Goal: Task Accomplishment & Management: Use online tool/utility

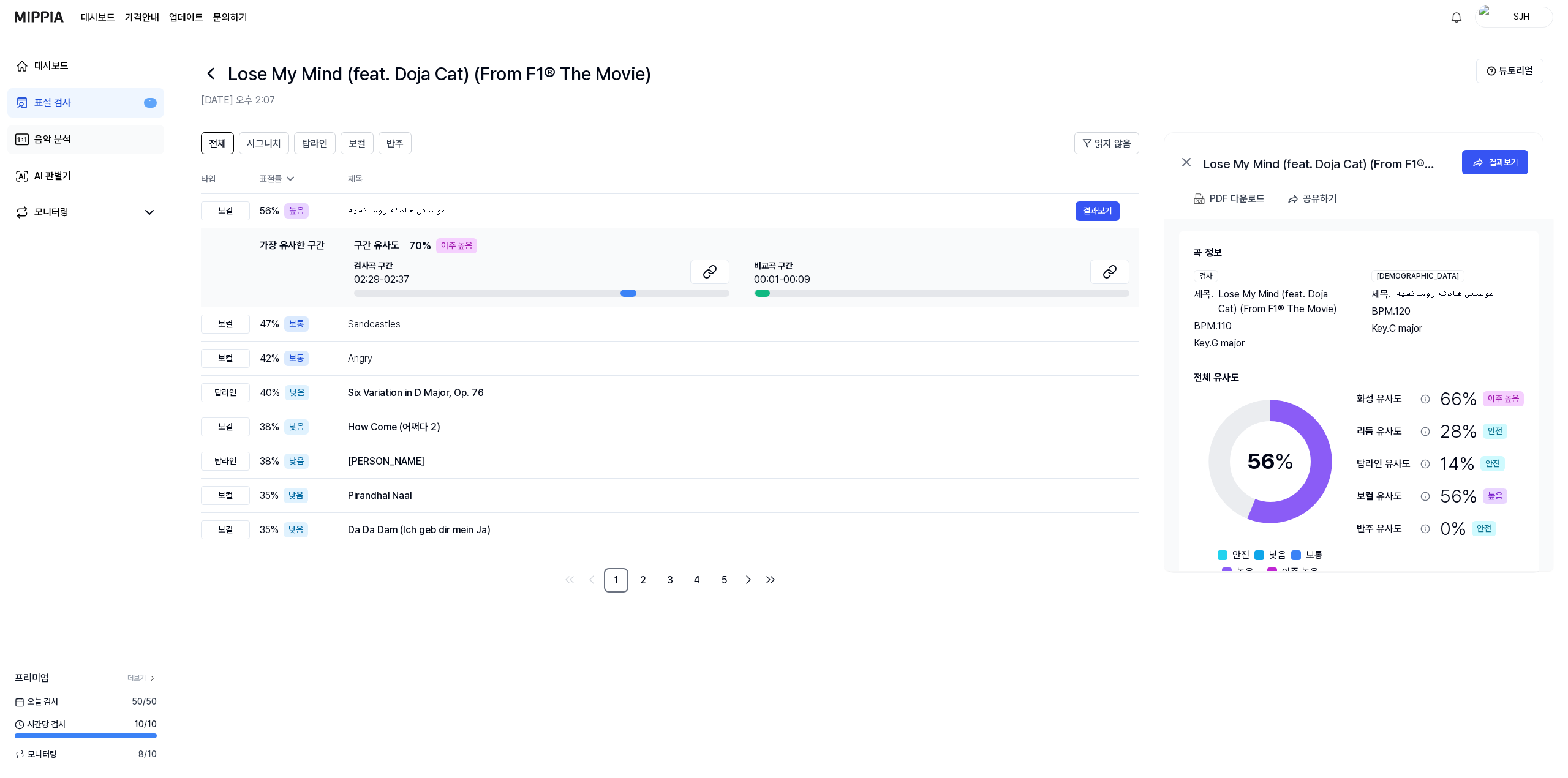
click at [95, 142] on link "음악 분석" at bounding box center [85, 139] width 157 height 29
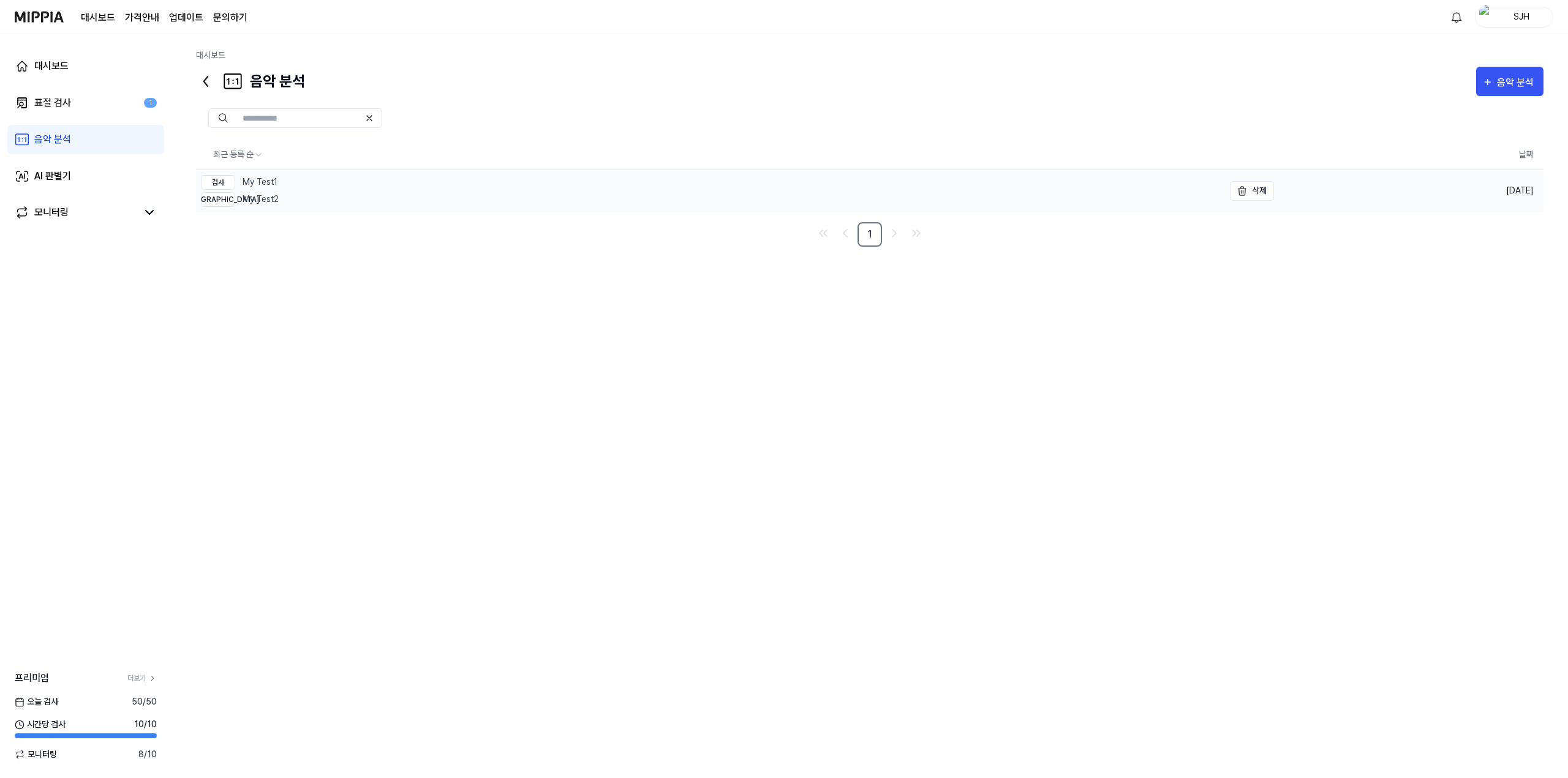
click at [303, 192] on link "검사 My Test1 비교 My Test2" at bounding box center [710, 191] width 1028 height 42
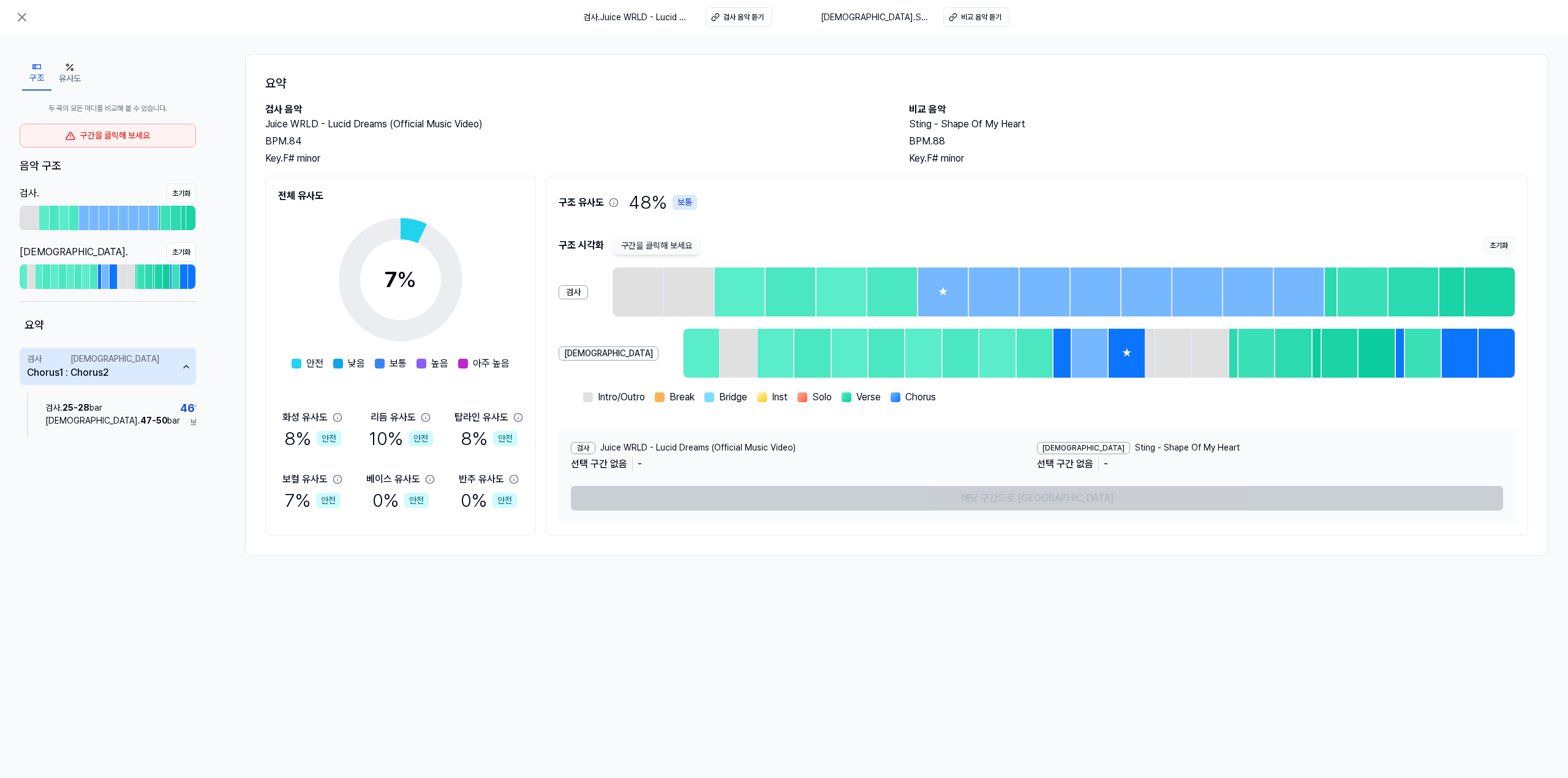
click at [170, 135] on div "구간을 클릭해 보세요" at bounding box center [107, 135] width 176 height 24
click at [151, 139] on div "구간을 클릭해 보세요" at bounding box center [107, 135] width 176 height 24
click at [129, 435] on div "검사 . 25 - 28 bar 비교 . 47 - 50 bar 46 % 보통" at bounding box center [116, 415] width 161 height 44
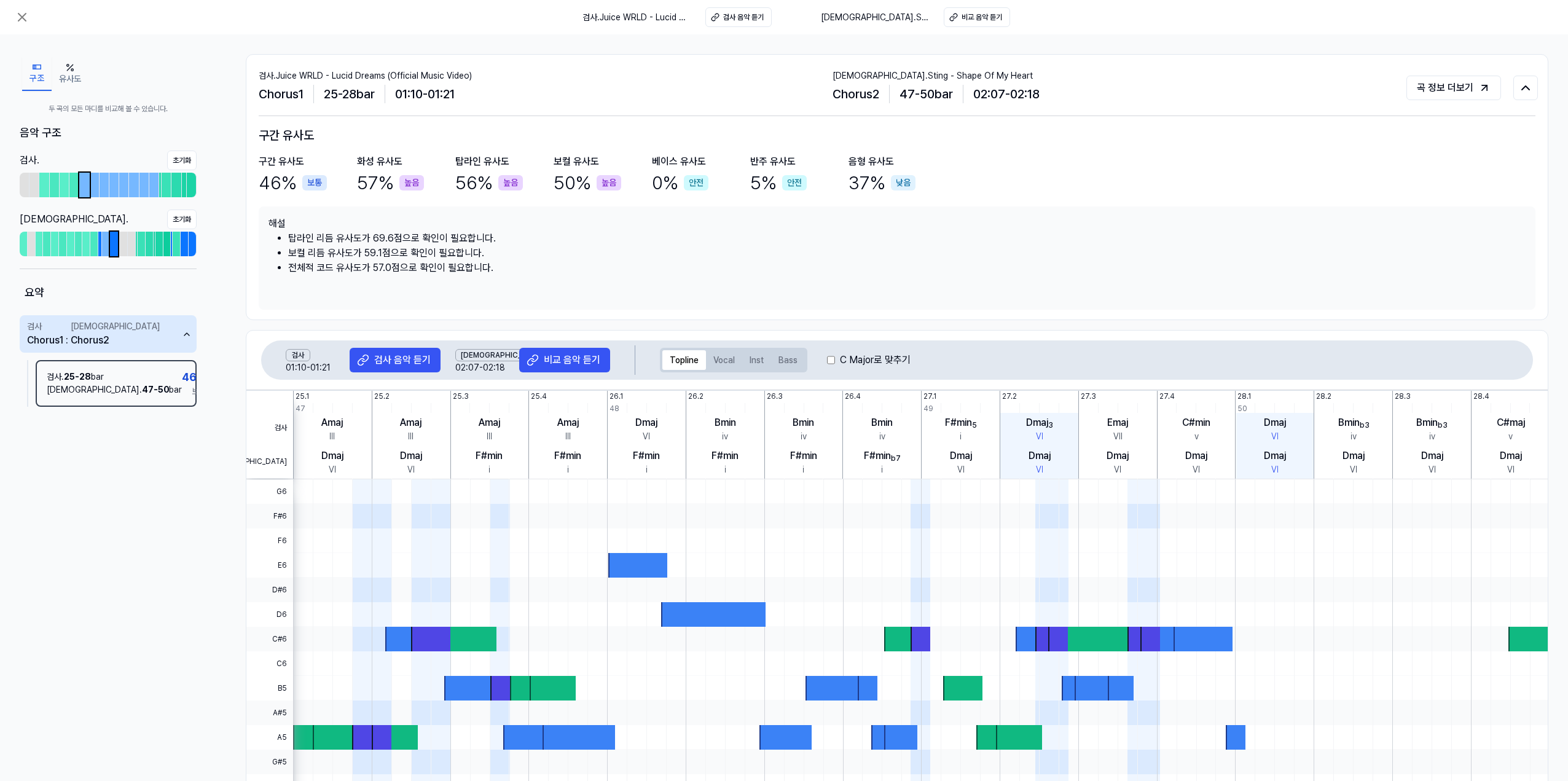
click at [888, 258] on li "보컬 리듬 유사도가 59.1점으로 확인이 필요합니다." at bounding box center [907, 253] width 1237 height 15
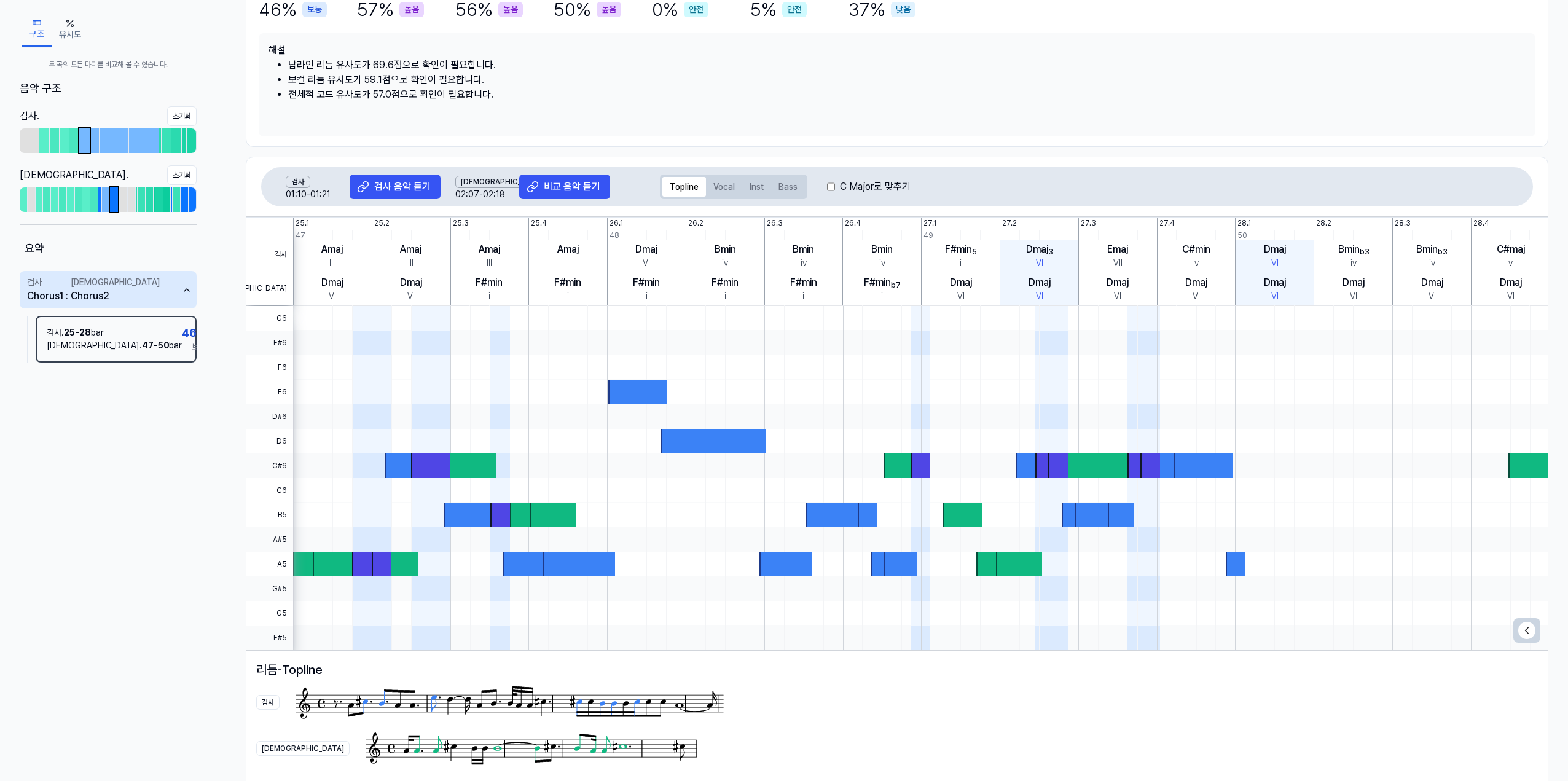
scroll to position [168, 0]
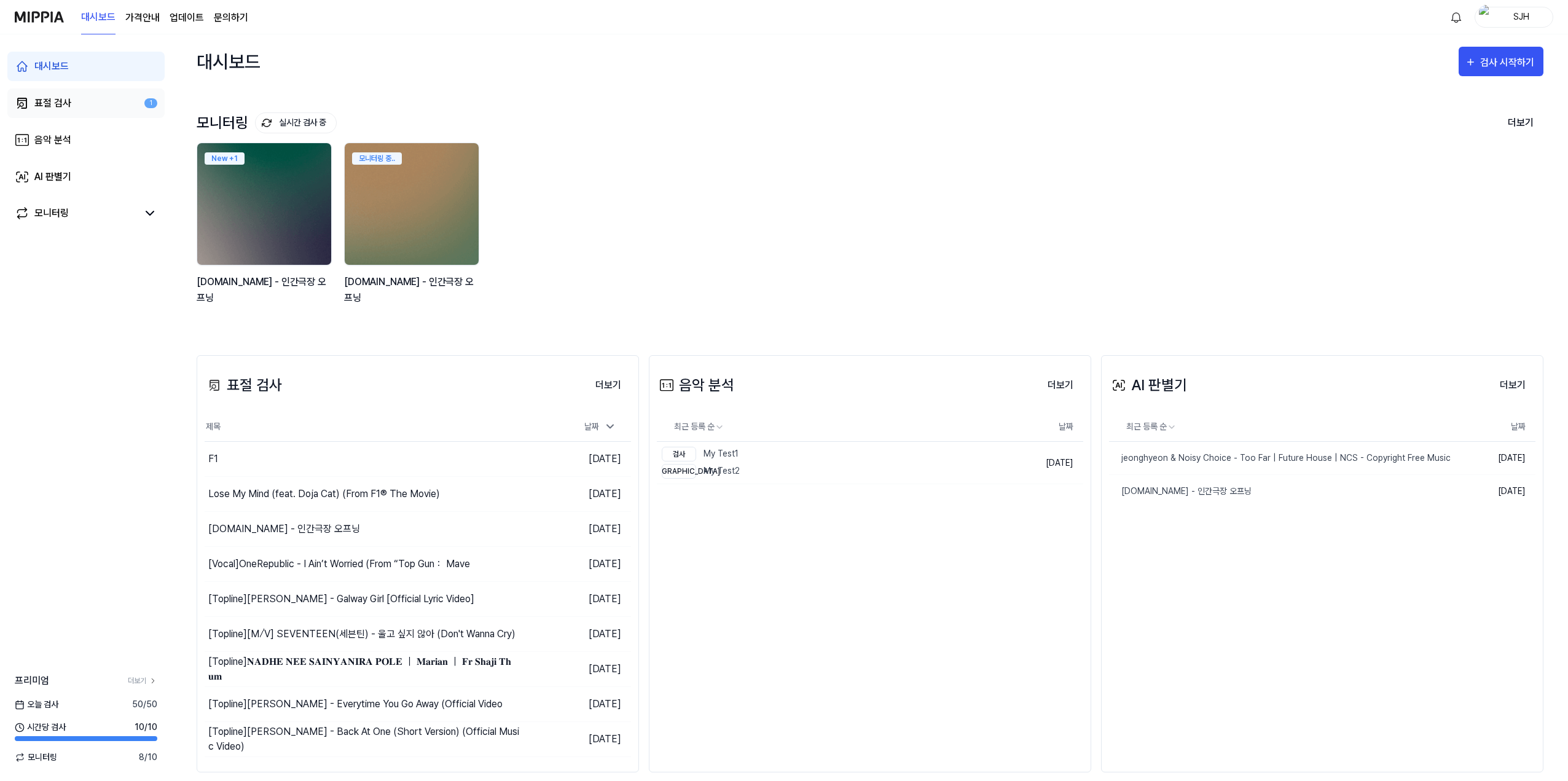
click at [102, 106] on link "표절 검사 1" at bounding box center [85, 103] width 157 height 29
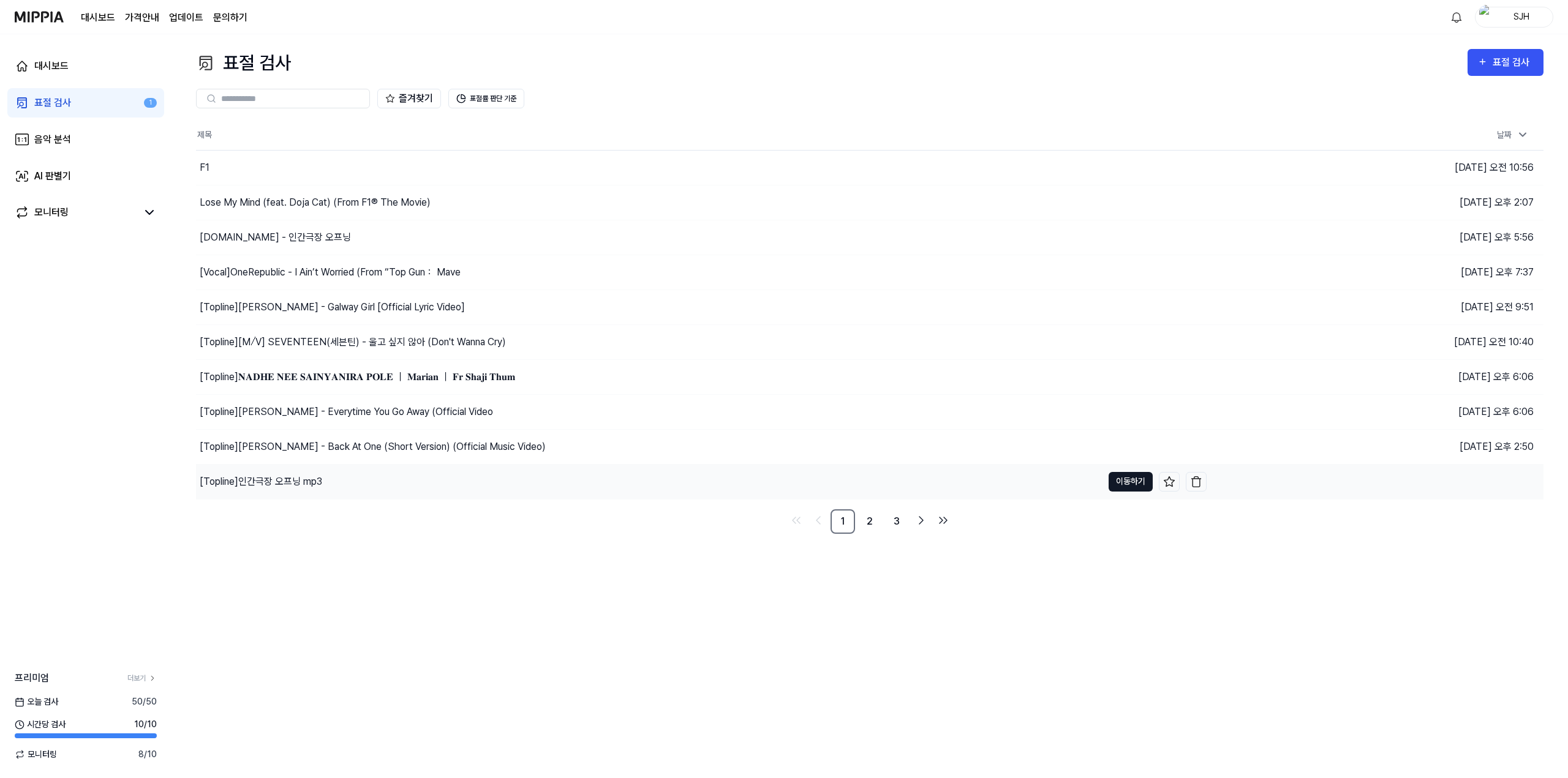
click at [1119, 480] on button "이동하기" at bounding box center [1131, 482] width 44 height 19
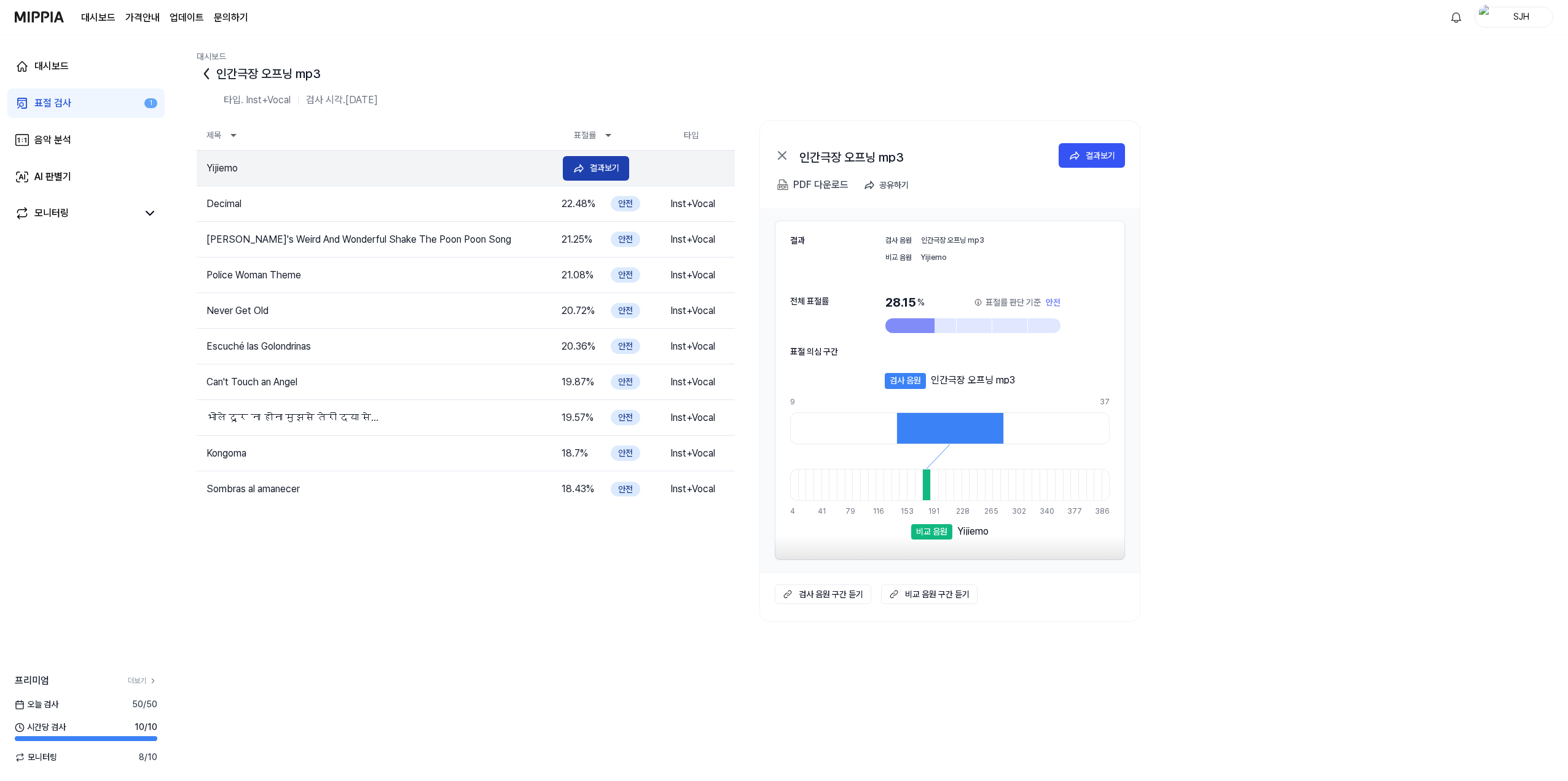
click at [611, 171] on div "결과보기" at bounding box center [604, 168] width 29 height 14
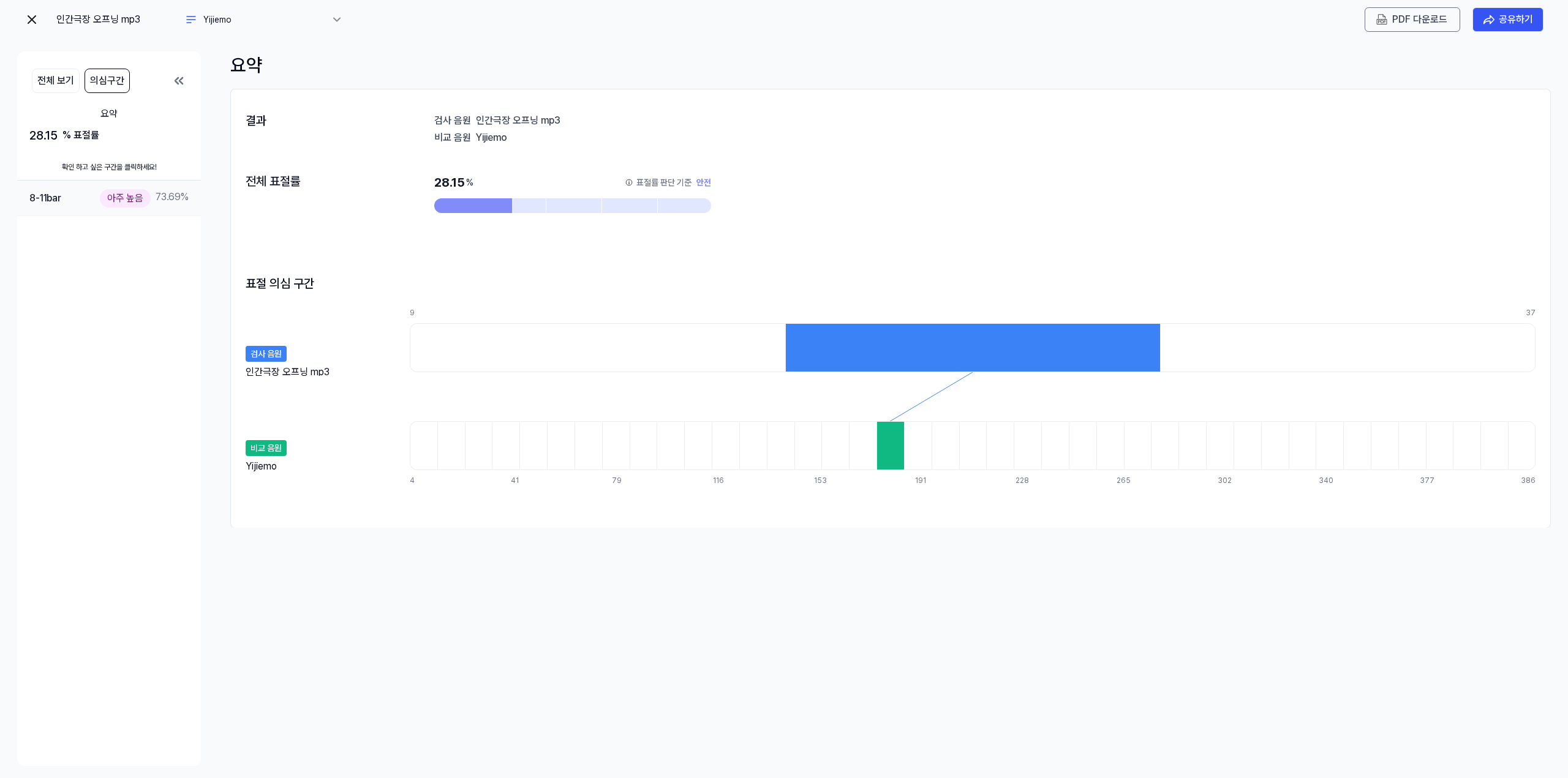
click at [109, 201] on div "아주 높음" at bounding box center [126, 198] width 51 height 18
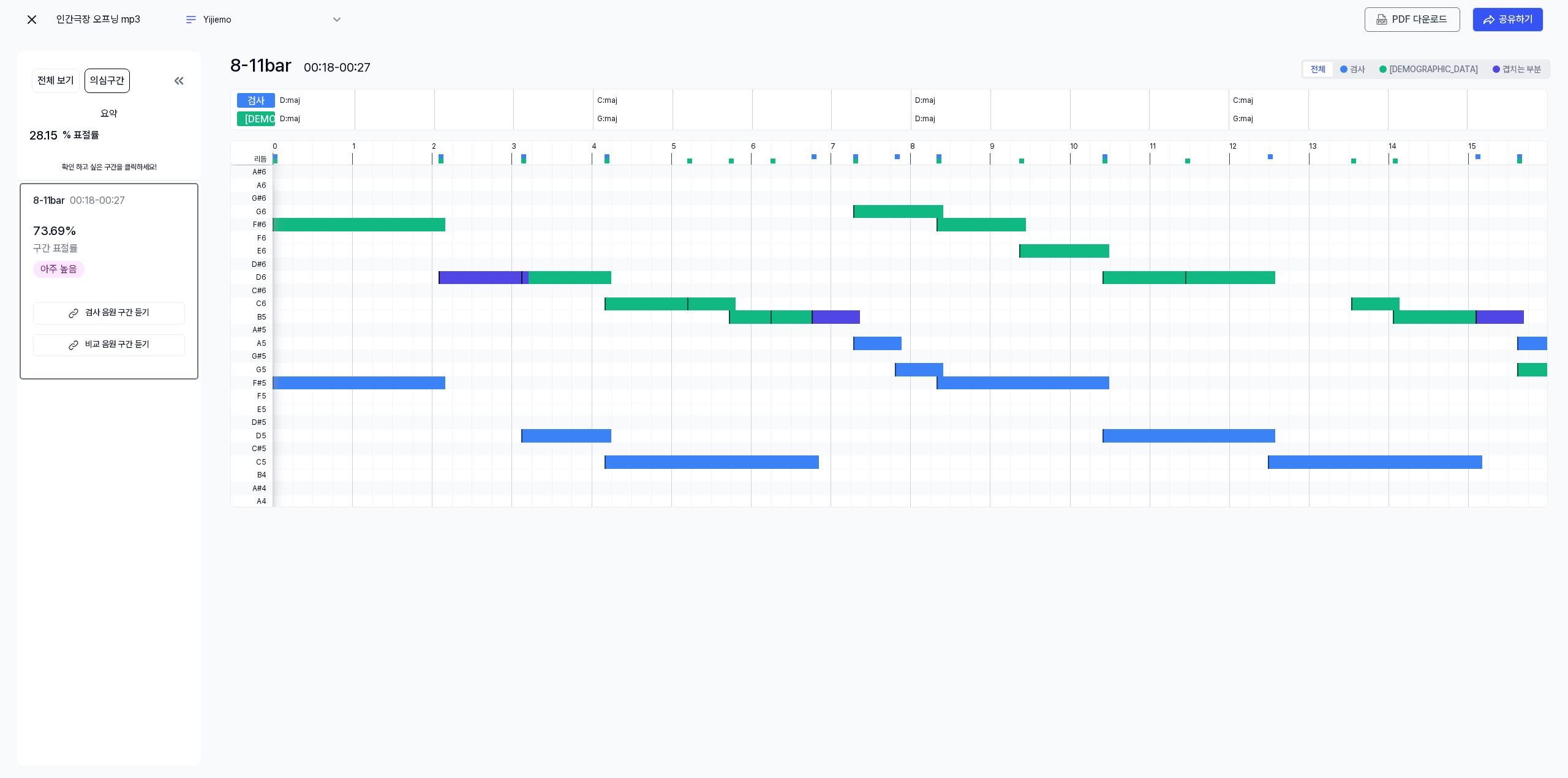
click at [86, 259] on div "73.69 % 구간 표절률 아주 높음" at bounding box center [109, 250] width 152 height 57
click at [54, 75] on button "전체 보기" at bounding box center [55, 81] width 47 height 25
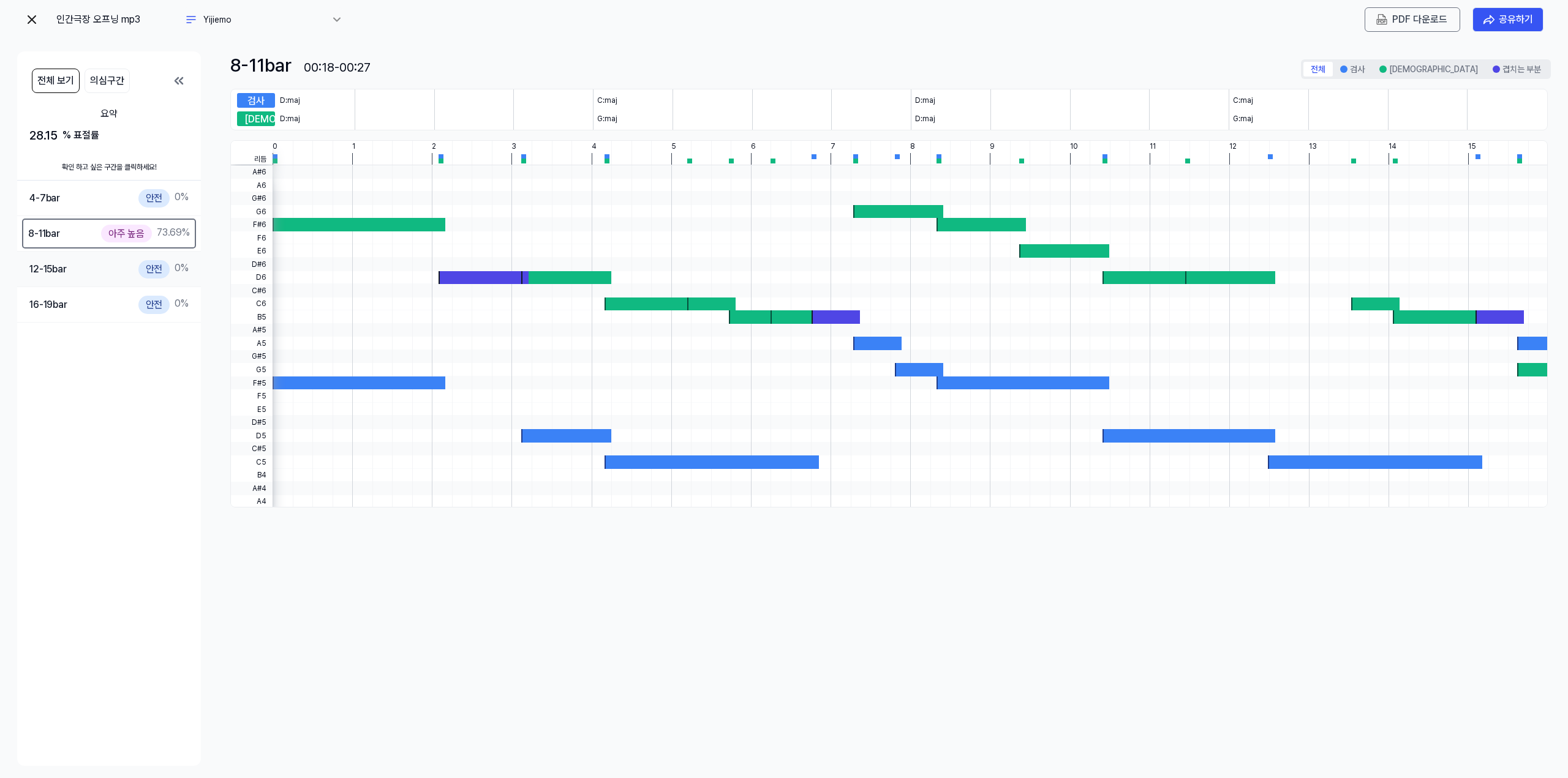
click at [121, 267] on div "12-15 bar 안전 0 %" at bounding box center [109, 268] width 159 height 18
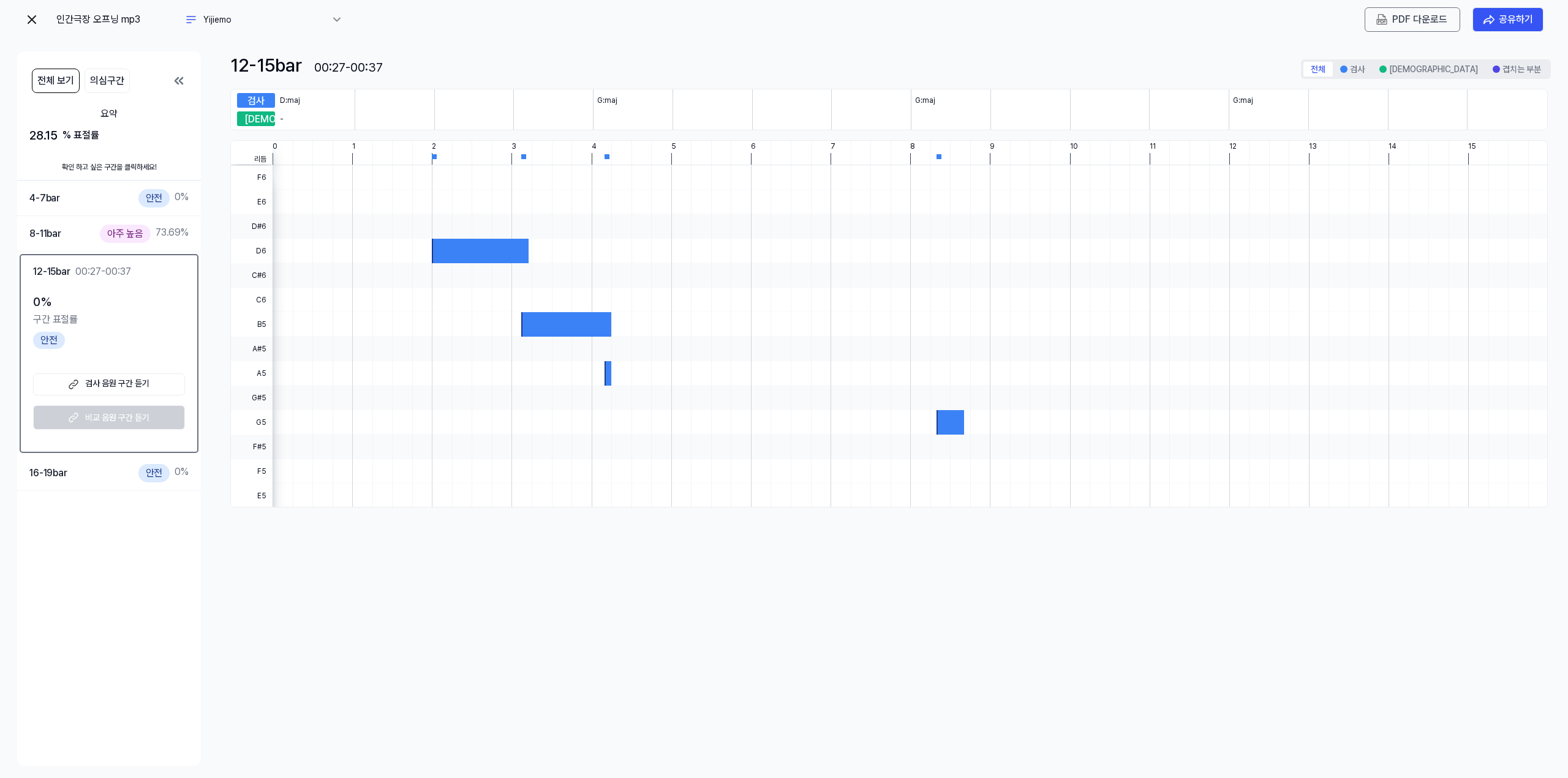
click at [135, 381] on 듣기 "검사 음원 구간 듣기" at bounding box center [109, 385] width 152 height 22
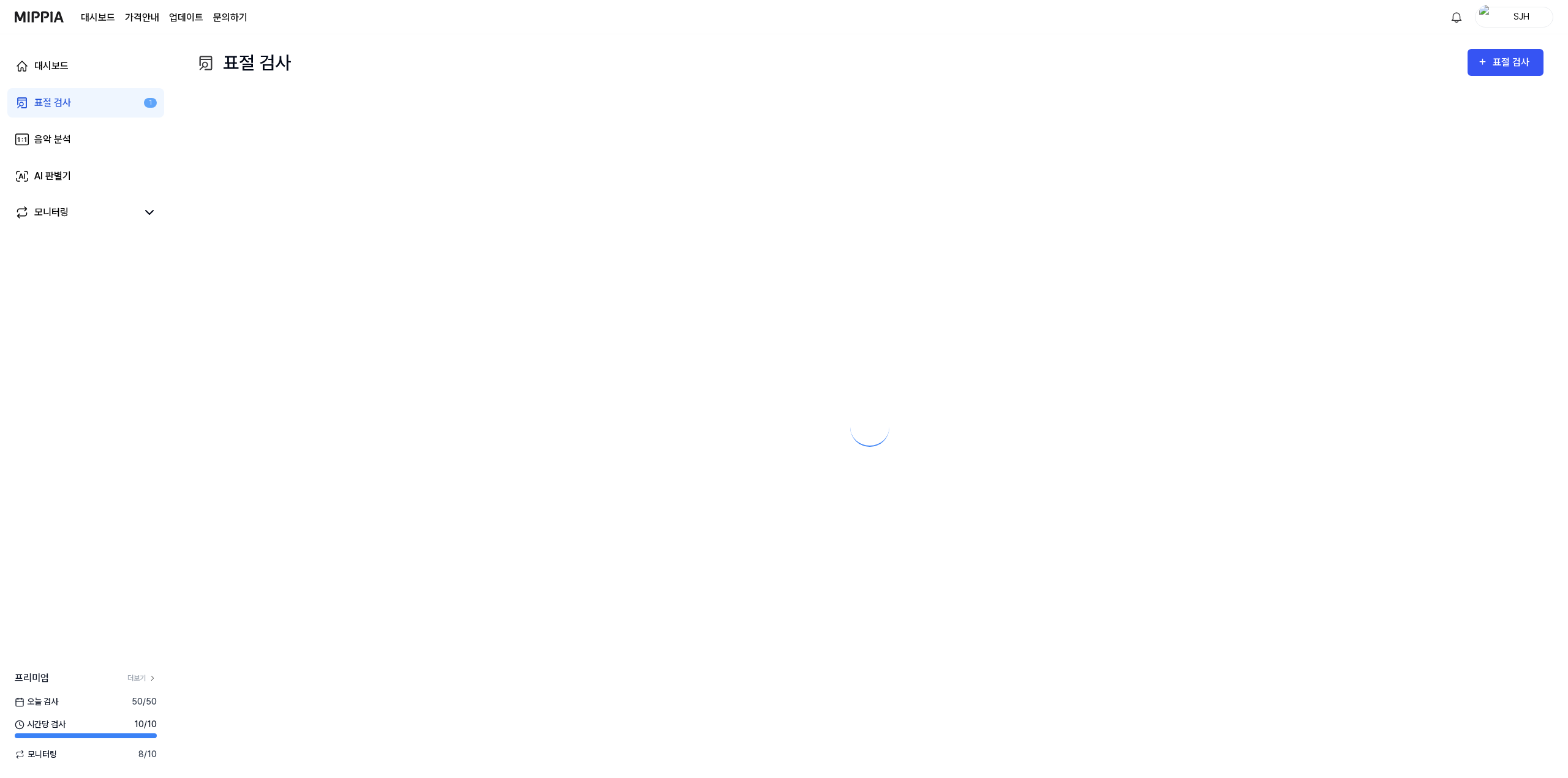
click at [89, 106] on link "표절 검사 1" at bounding box center [85, 103] width 157 height 29
click at [100, 148] on link "음악 분석" at bounding box center [85, 139] width 157 height 29
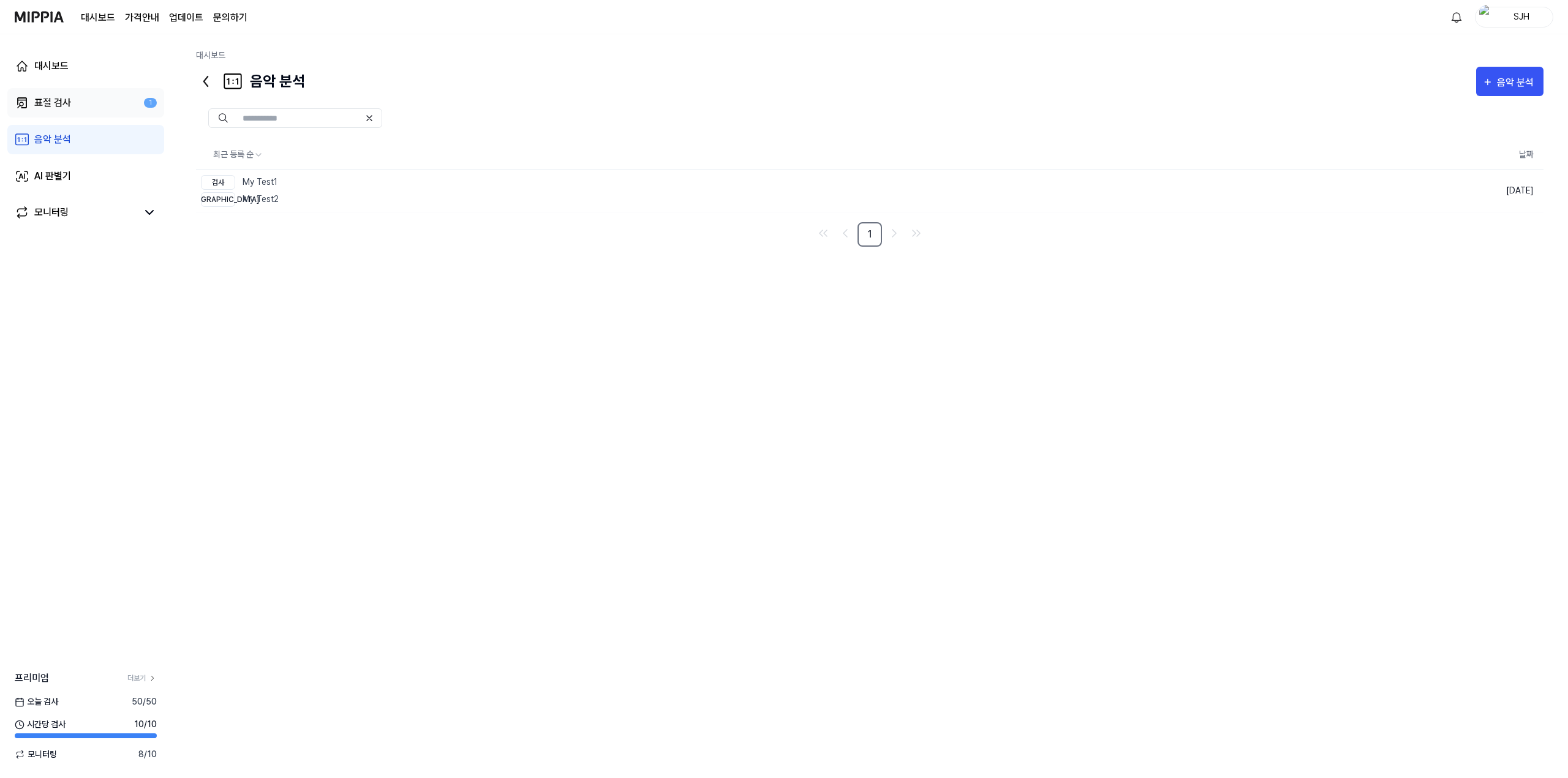
click at [111, 103] on link "표절 검사 1" at bounding box center [85, 103] width 157 height 29
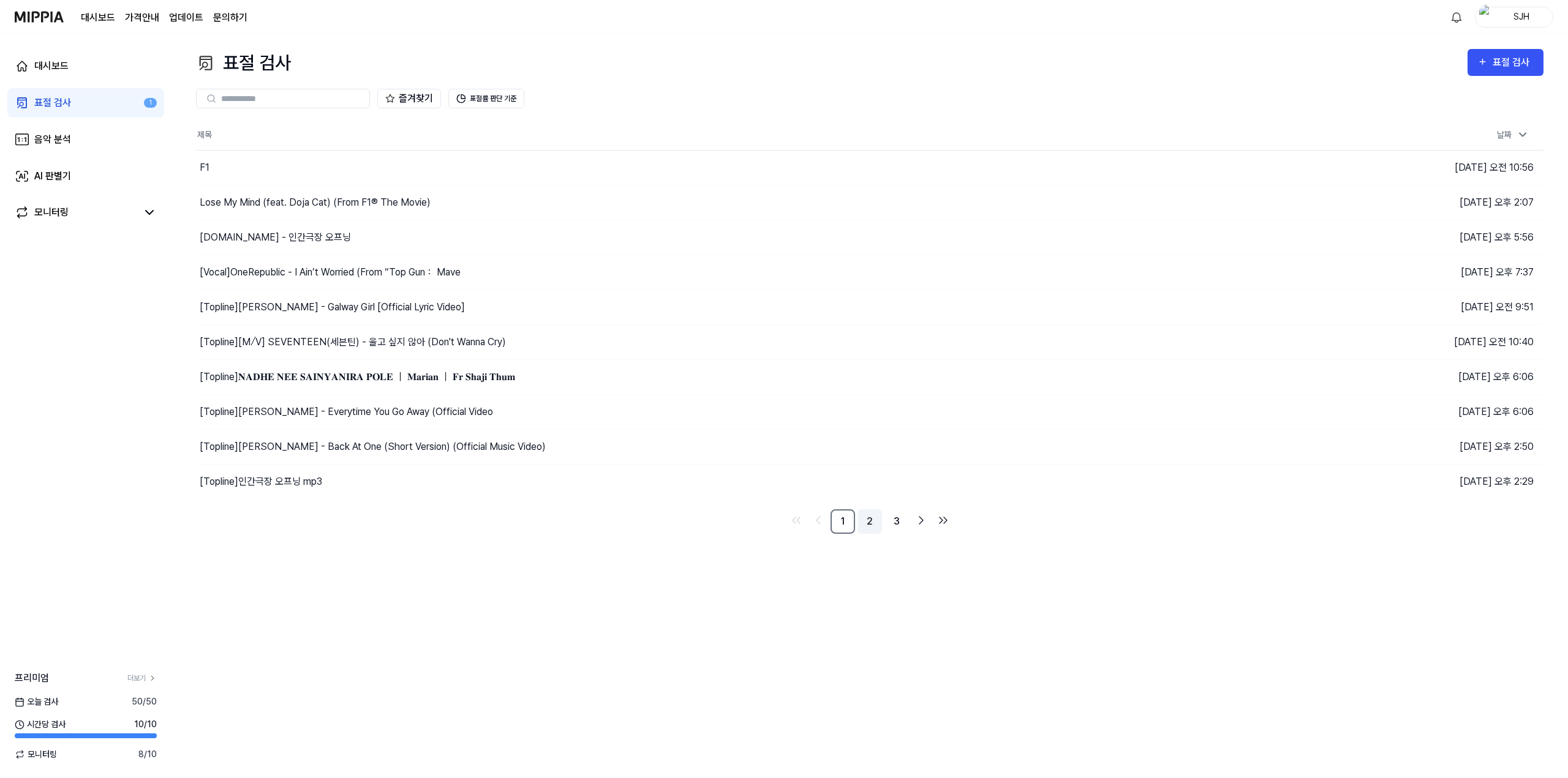
click at [870, 522] on link "2" at bounding box center [870, 522] width 25 height 25
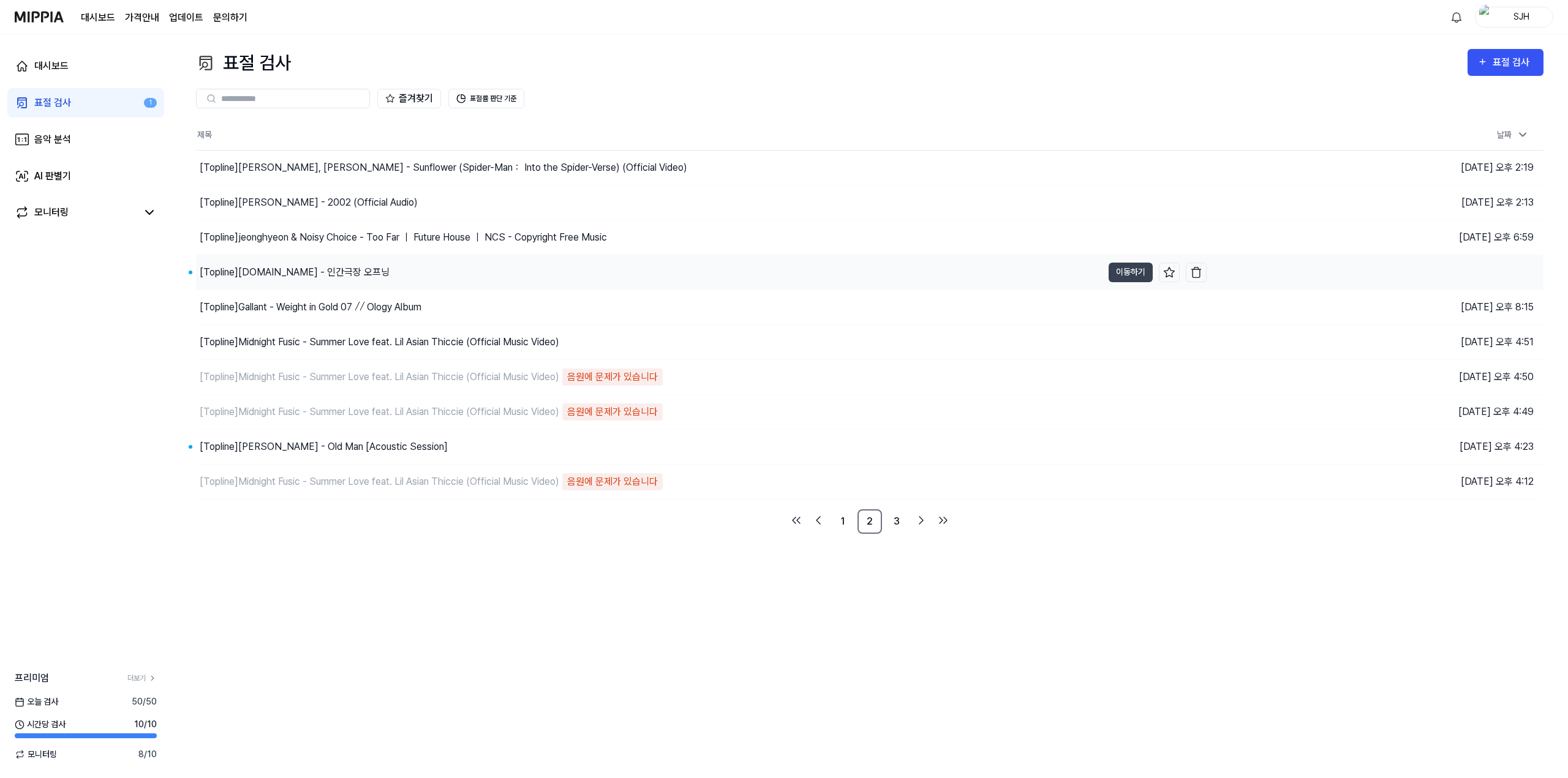
click at [427, 259] on div "[Topline] y2mate.com - 인간극장 오프닝" at bounding box center [649, 272] width 907 height 34
click at [1133, 270] on button "이동하기" at bounding box center [1131, 272] width 44 height 19
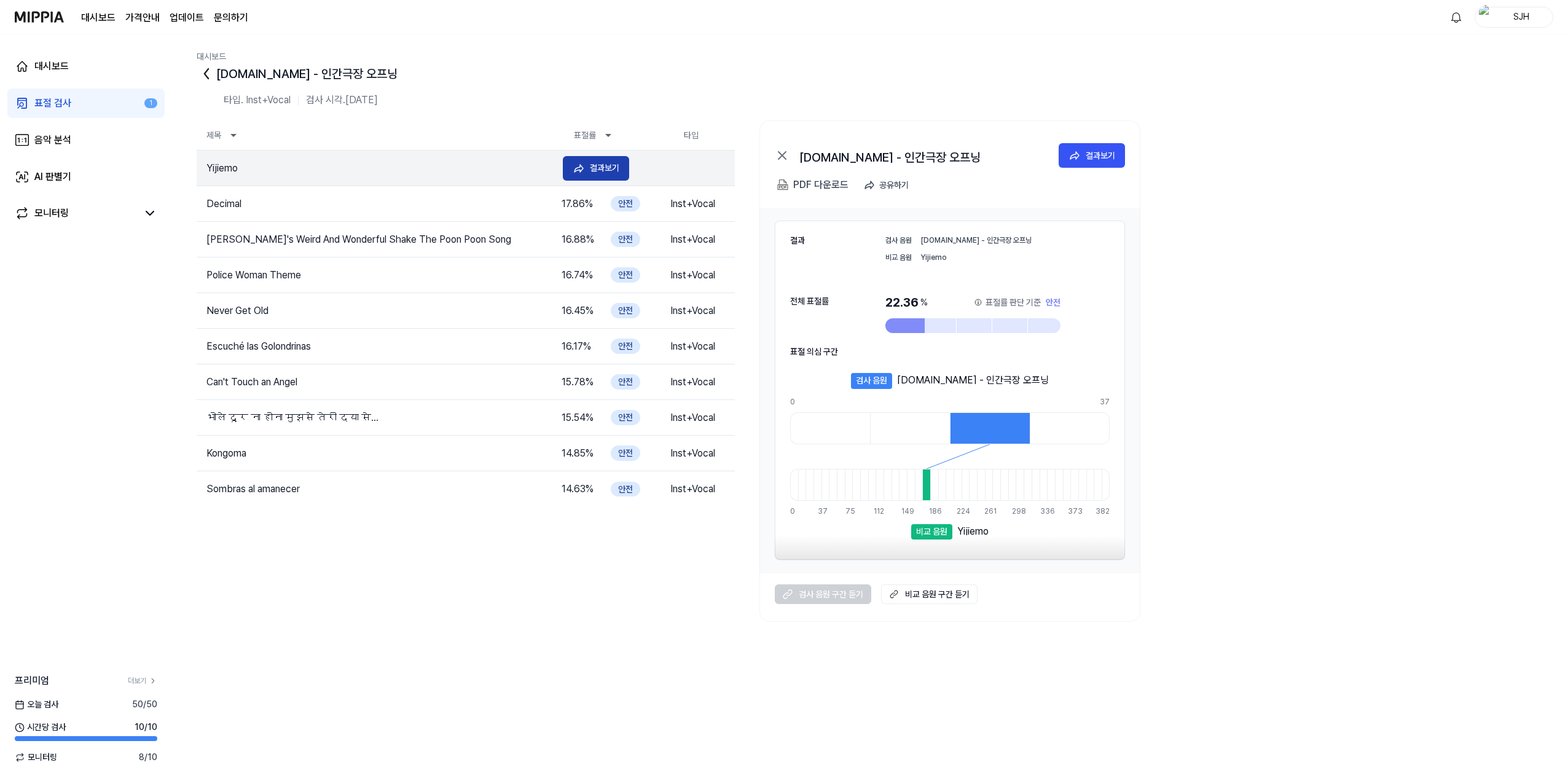
click at [590, 168] on div "결과보기" at bounding box center [604, 168] width 29 height 14
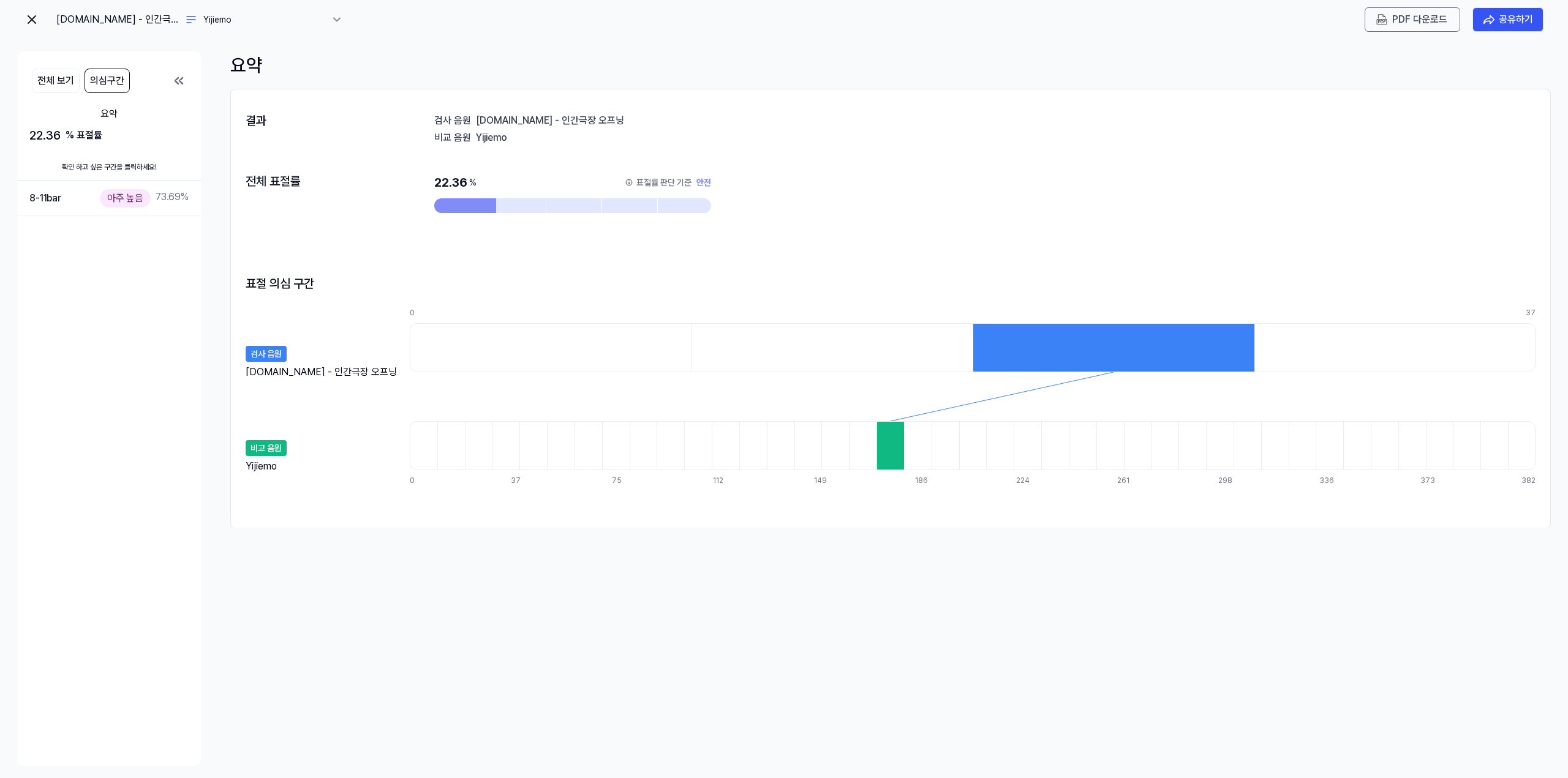
click at [34, 25] on img at bounding box center [32, 19] width 15 height 15
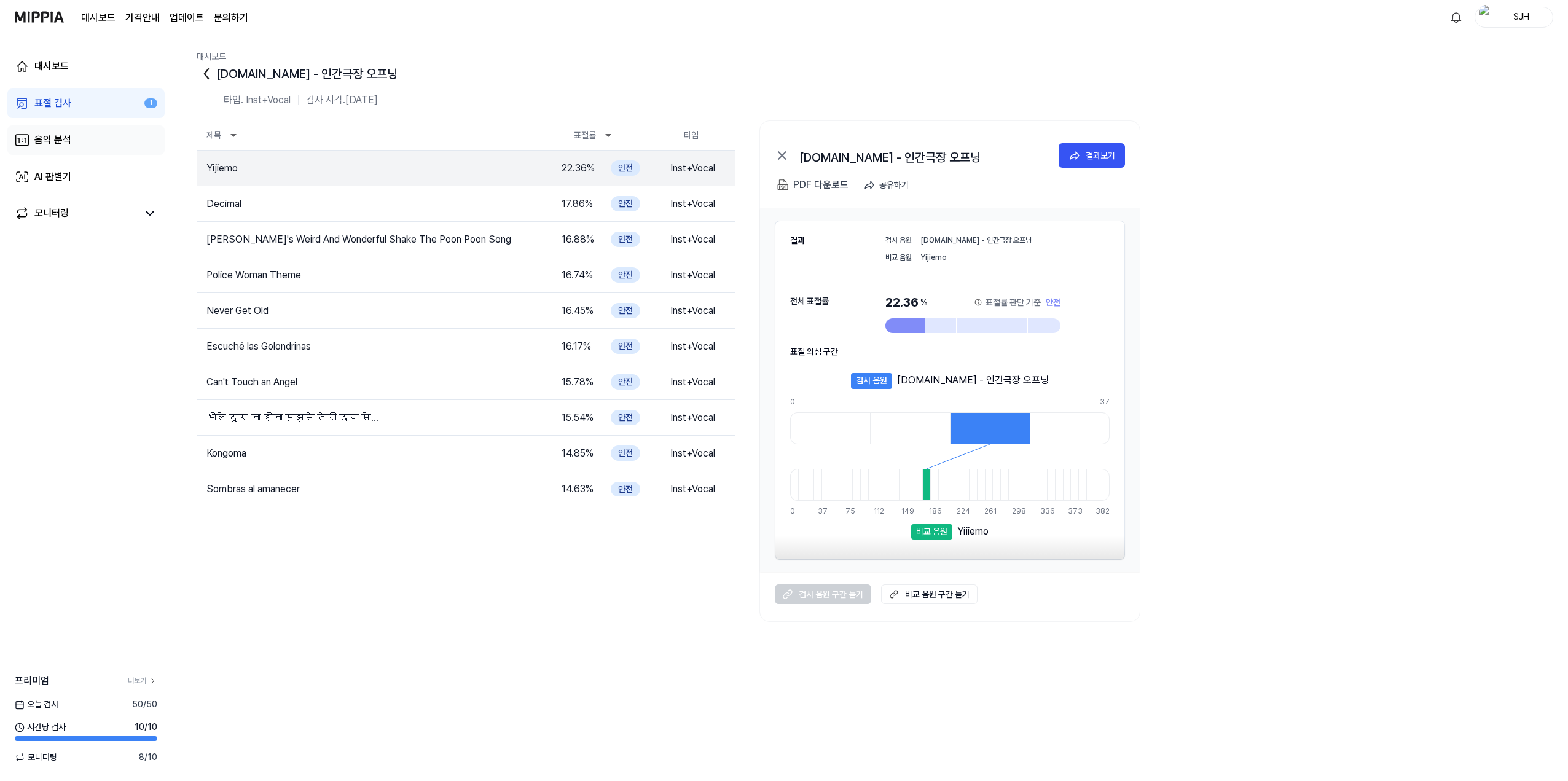
click at [65, 142] on div "음악 분석" at bounding box center [53, 140] width 37 height 15
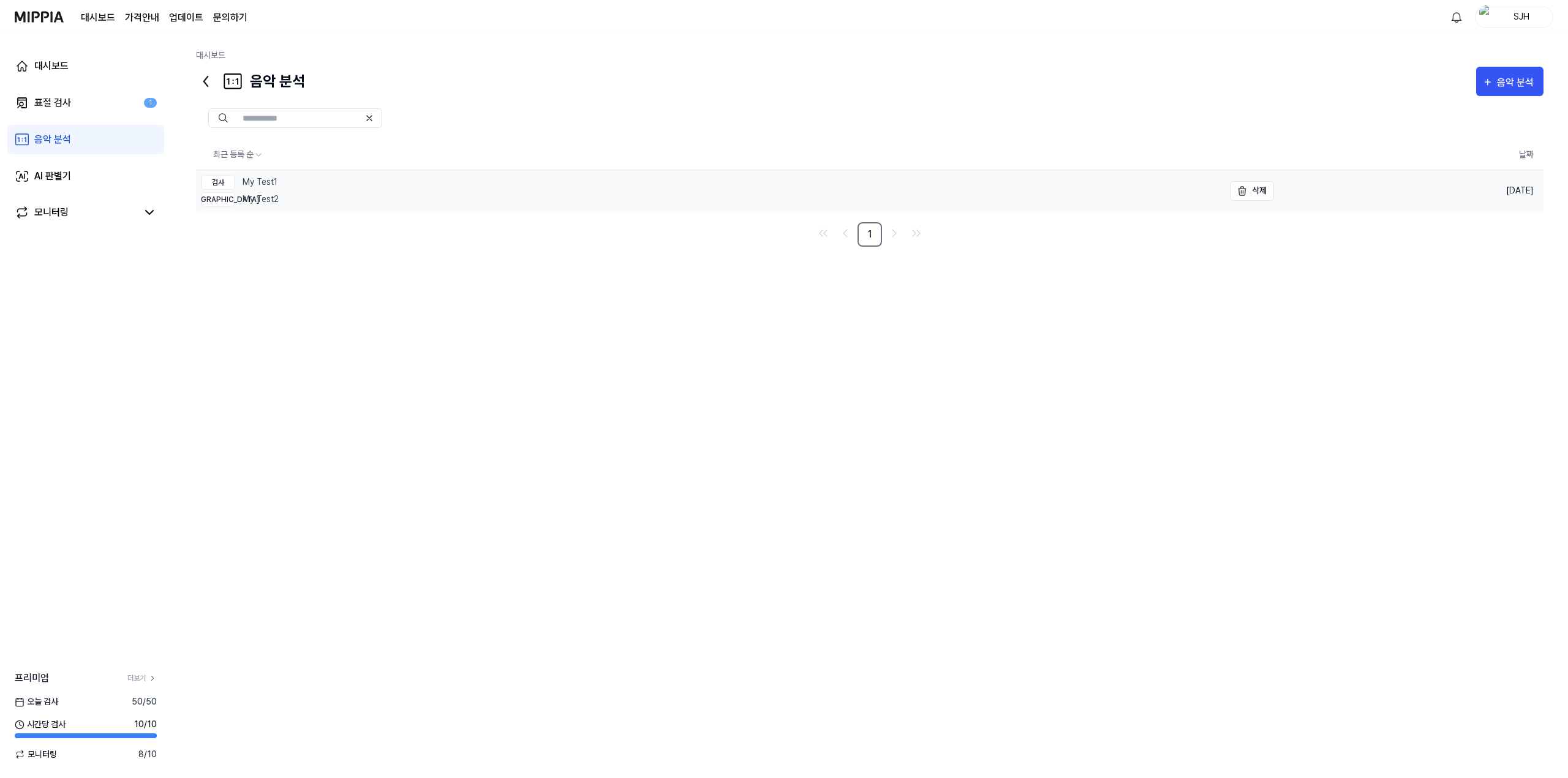
click at [299, 181] on link "검사 My Test1 비교 My Test2" at bounding box center [710, 191] width 1028 height 42
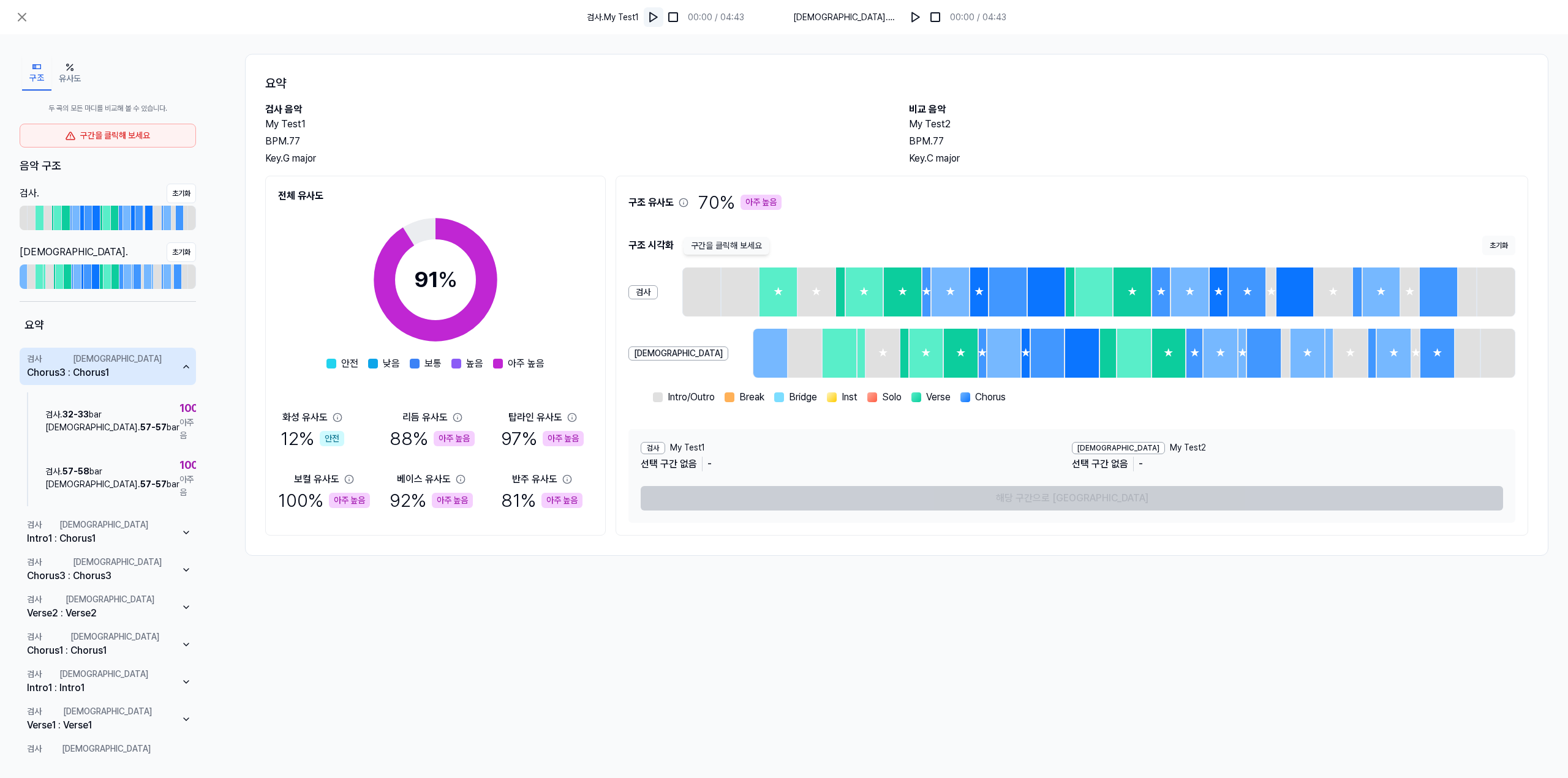
click at [659, 19] on img at bounding box center [654, 17] width 12 height 12
click at [659, 18] on img at bounding box center [654, 17] width 12 height 12
click at [109, 139] on div "구간을 클릭해 보세요" at bounding box center [107, 135] width 176 height 24
click at [31, 21] on button at bounding box center [22, 18] width 25 height 25
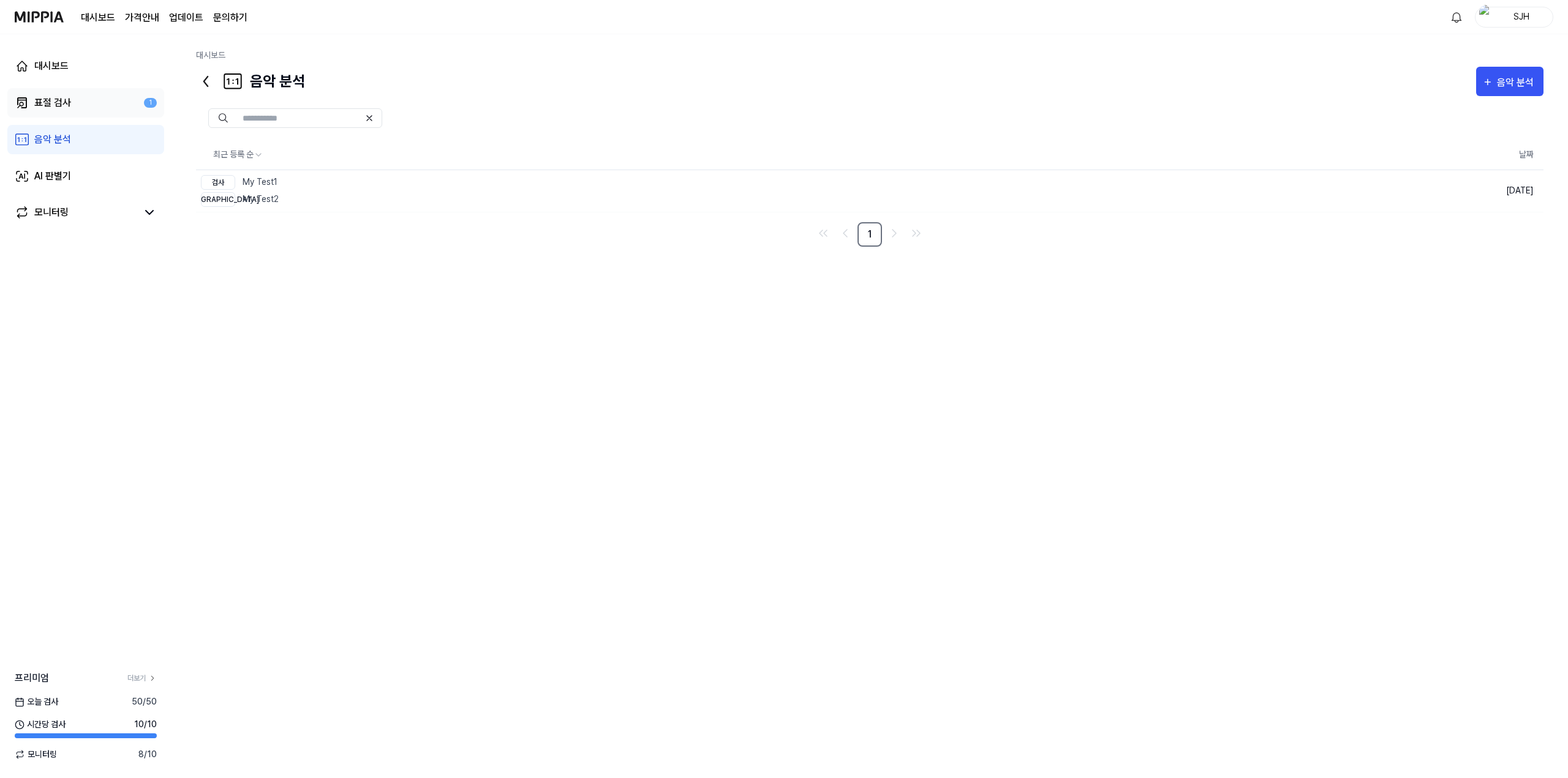
click at [66, 109] on div "표절 검사" at bounding box center [53, 103] width 37 height 15
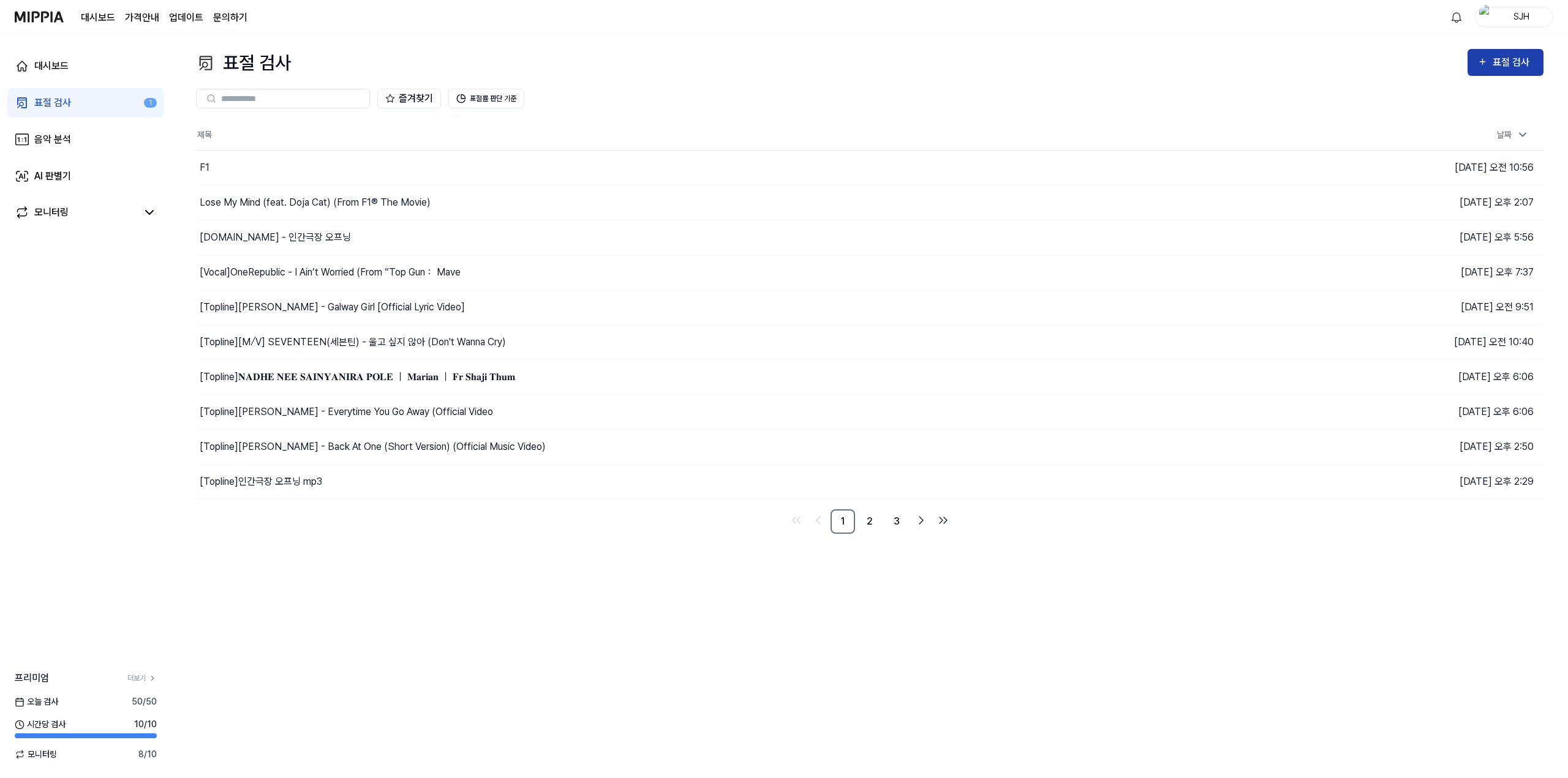
click at [1478, 64] on icon "button" at bounding box center [1483, 62] width 10 height 15
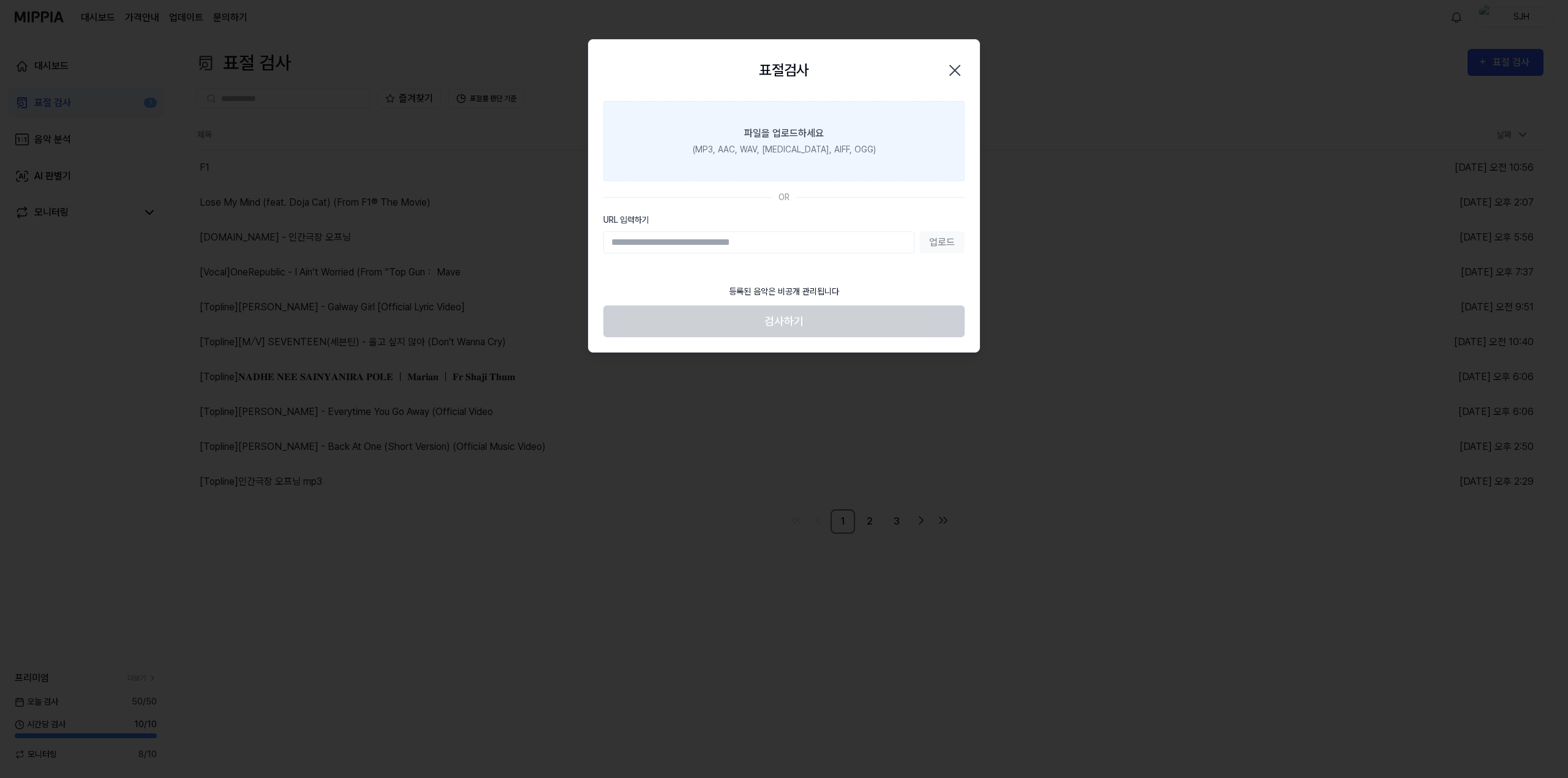
click at [739, 147] on div "(MP3, AAC, WAV, FLAC, AIFF, OGG)" at bounding box center [784, 149] width 183 height 13
click at [0, 0] on input "파일을 업로드하세요 (MP3, AAC, WAV, FLAC, AIFF, OGG)" at bounding box center [0, 0] width 0 height 0
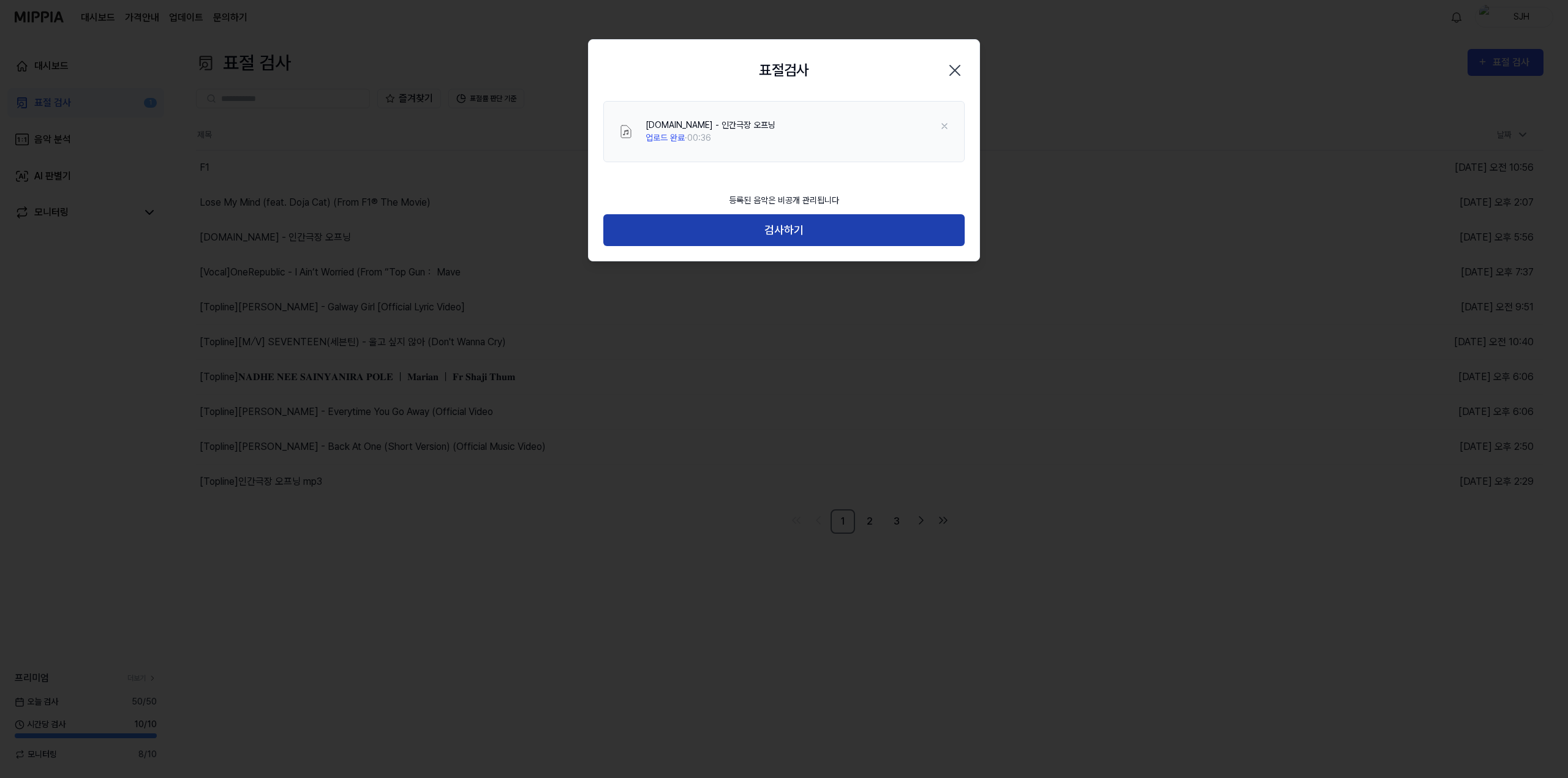
click at [780, 239] on button "검사하기" at bounding box center [784, 231] width 362 height 32
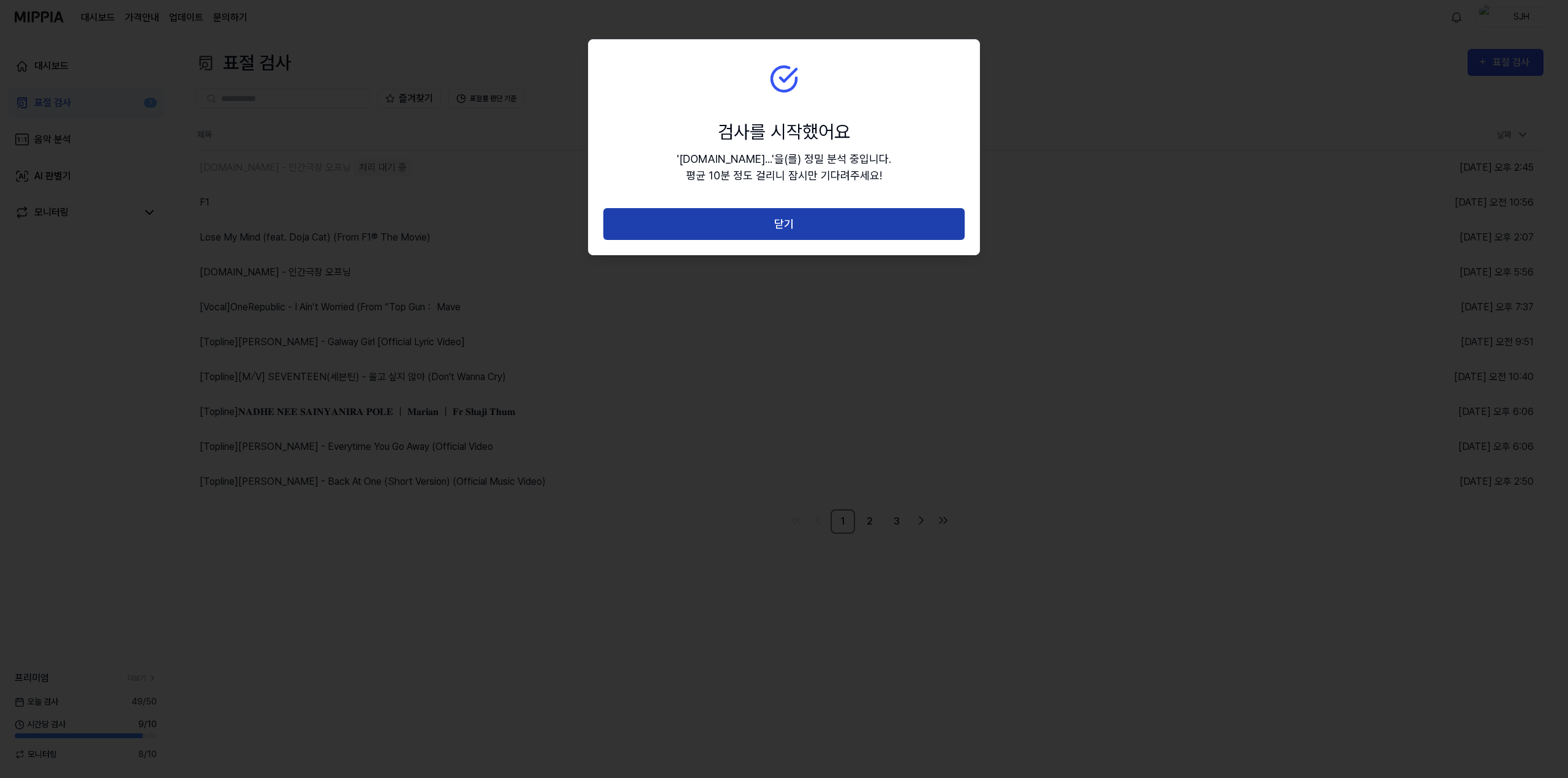
click at [798, 224] on button "닫기" at bounding box center [784, 224] width 362 height 32
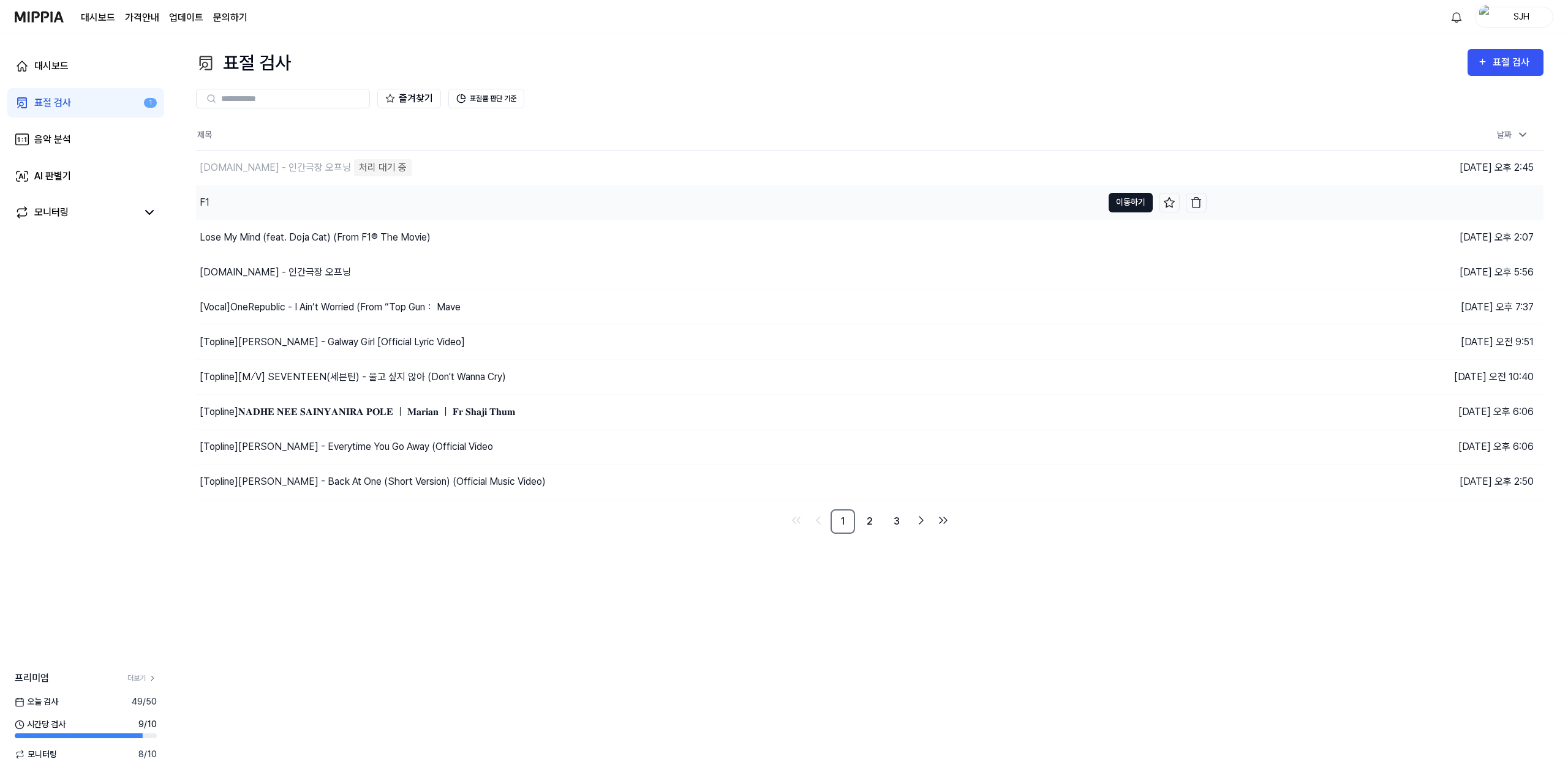
click at [1127, 201] on button "이동하기" at bounding box center [1131, 203] width 44 height 19
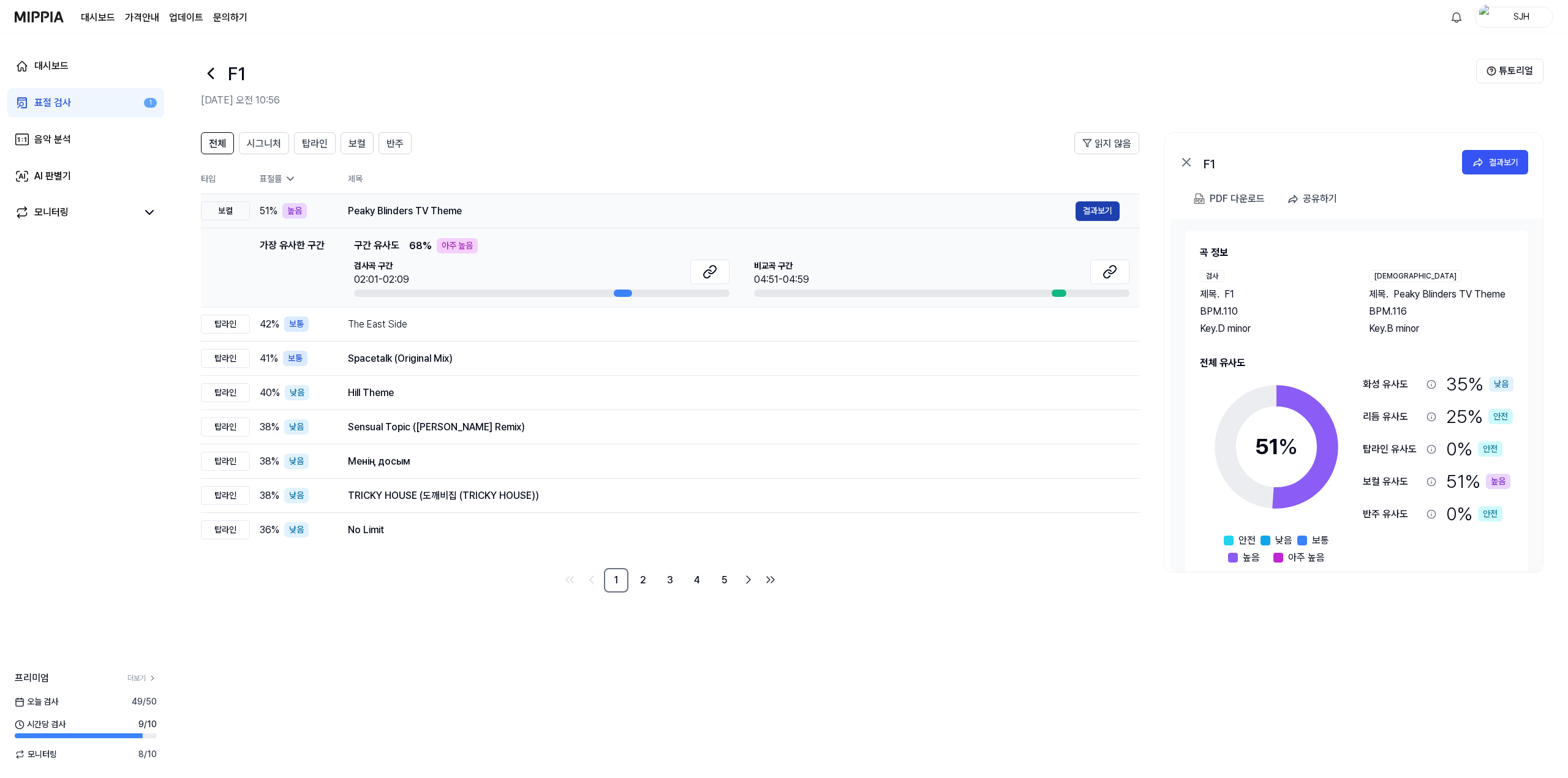
click at [1090, 212] on button "결과보기" at bounding box center [1098, 211] width 44 height 19
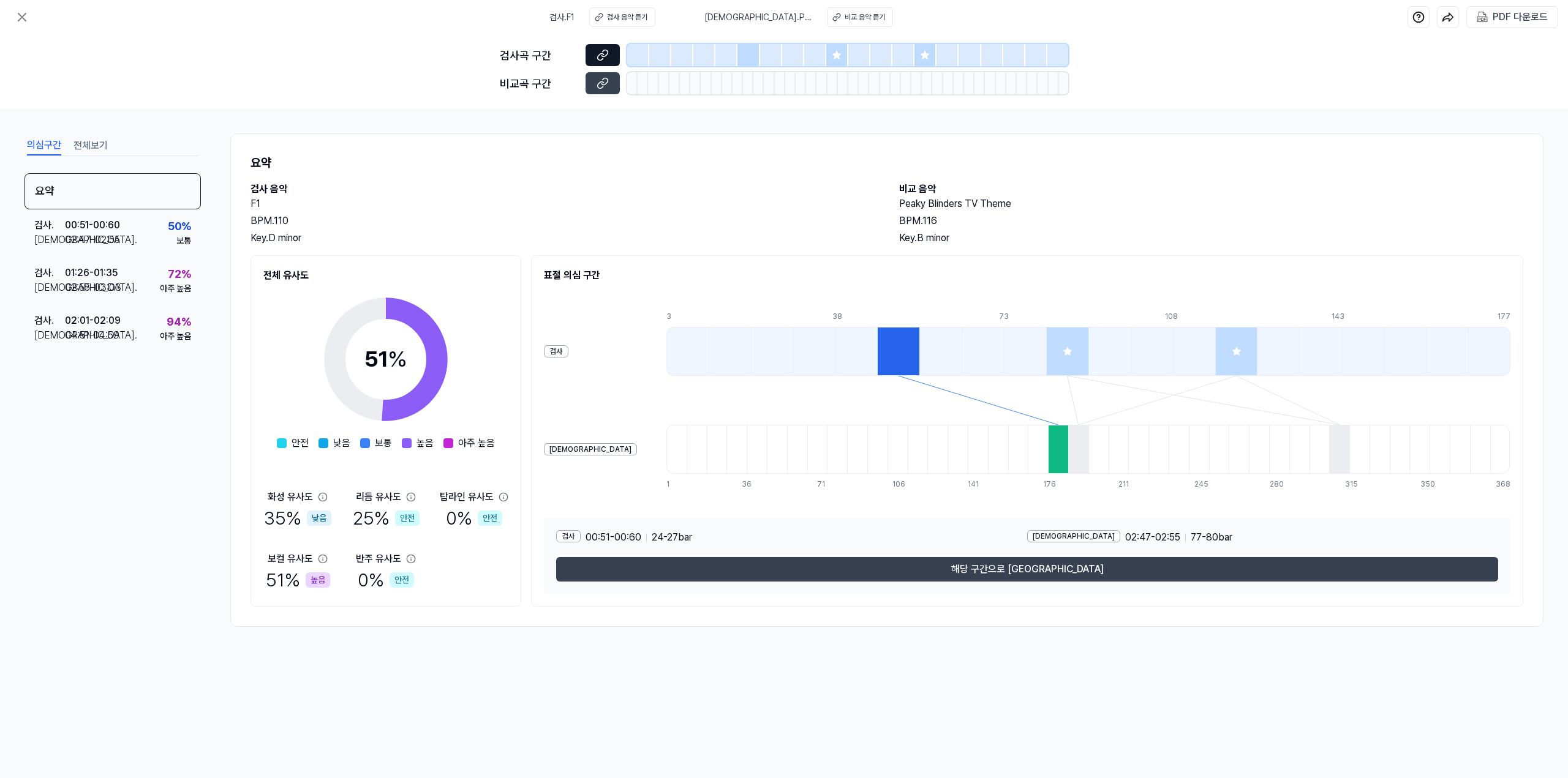
click at [606, 58] on icon at bounding box center [602, 55] width 12 height 12
click at [30, 17] on button at bounding box center [22, 18] width 25 height 25
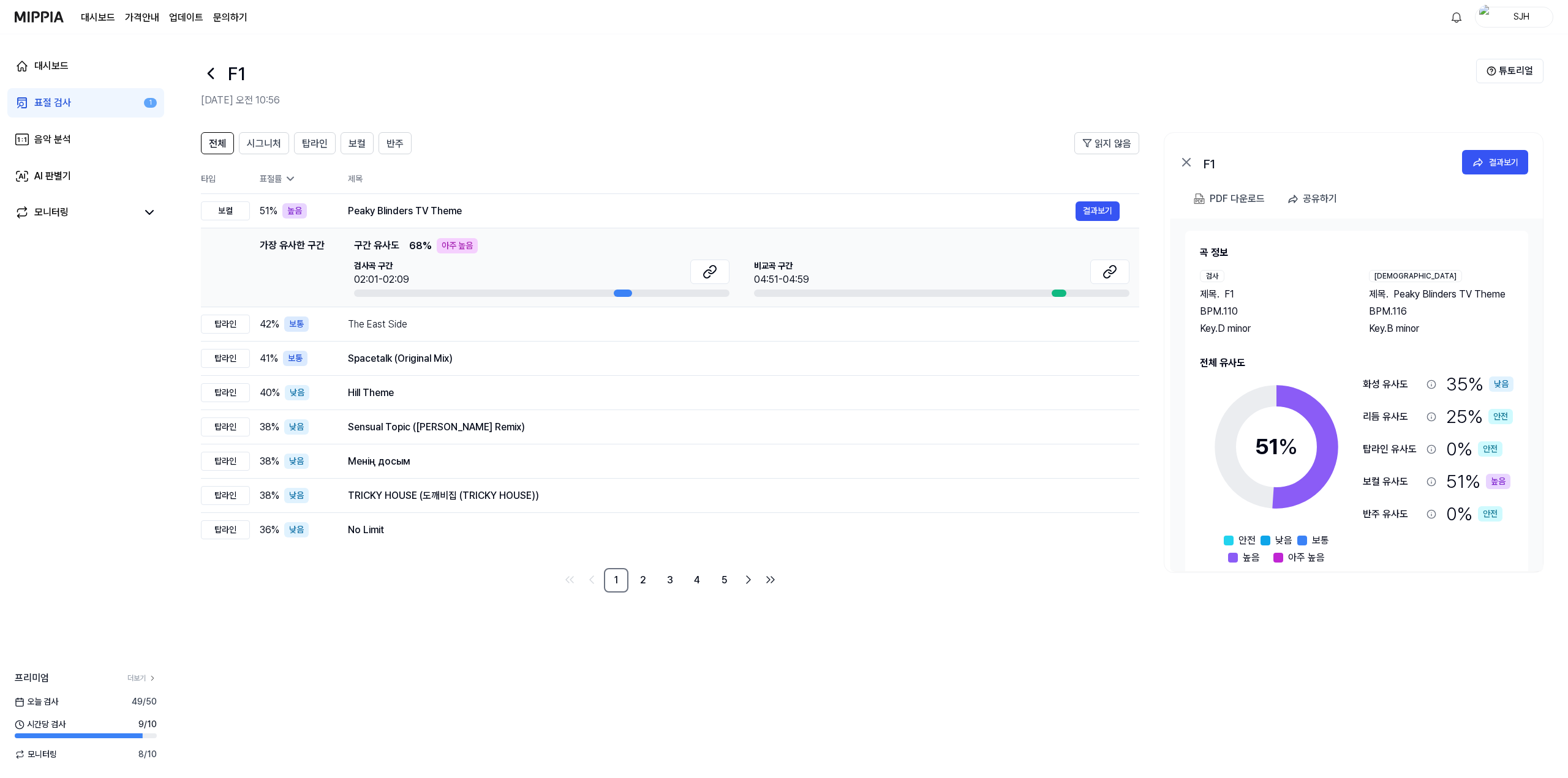
drag, startPoint x: 45, startPoint y: 66, endPoint x: 48, endPoint y: 81, distance: 15.3
click at [45, 66] on div "대시보드" at bounding box center [51, 66] width 34 height 15
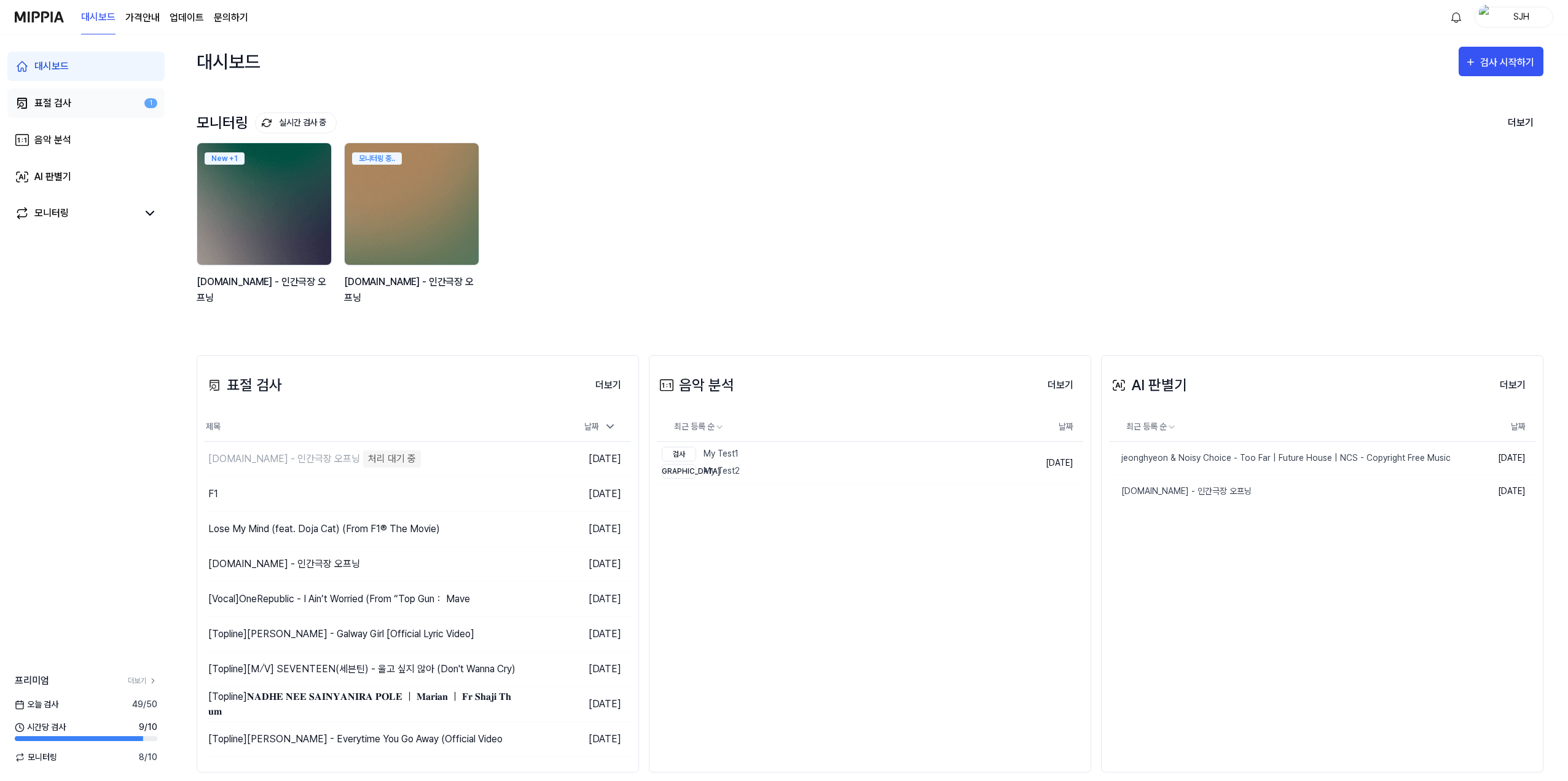
click at [66, 103] on div "표절 검사" at bounding box center [53, 103] width 37 height 15
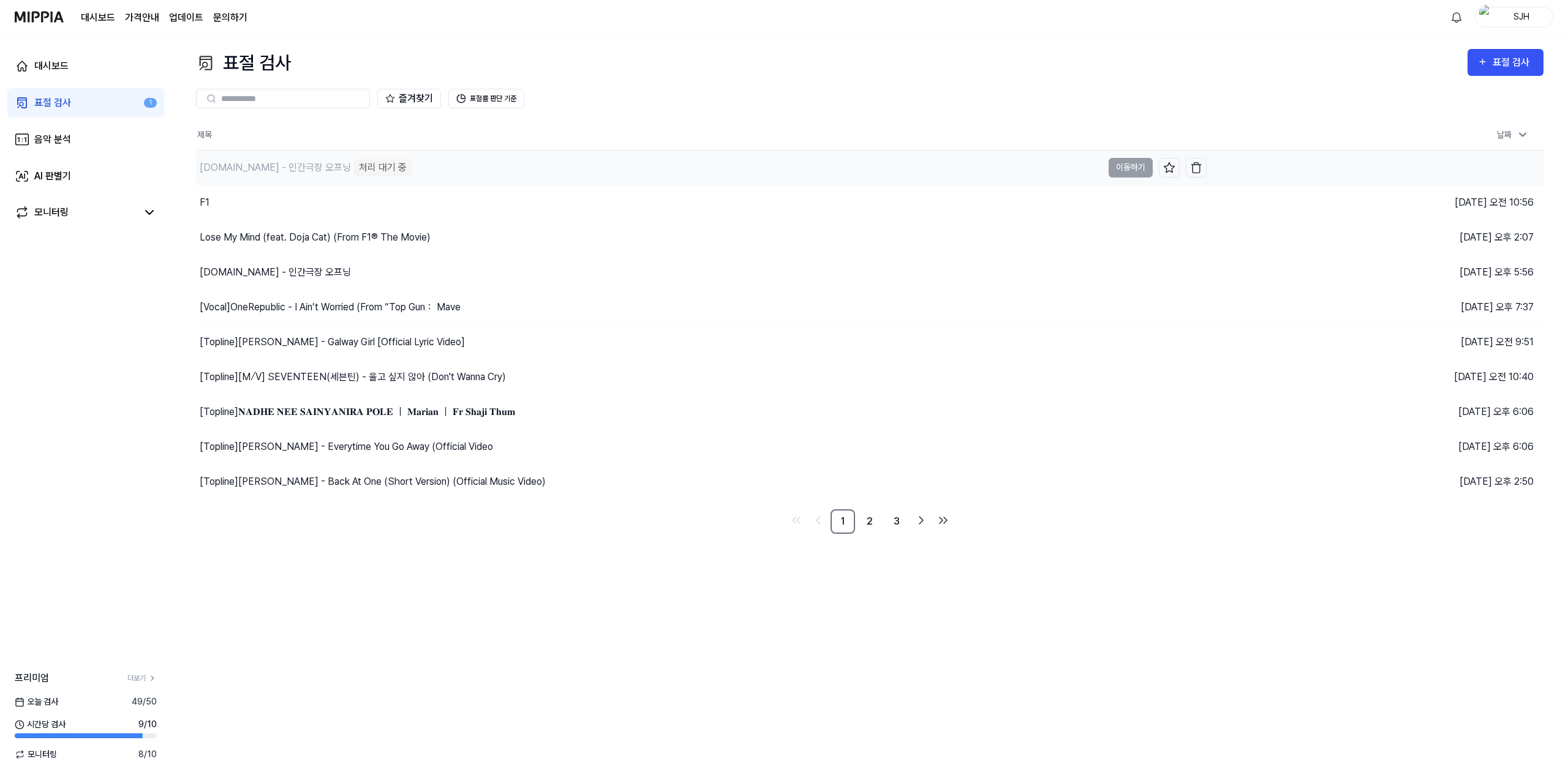
click at [388, 173] on div "y2mate.com - 인간극장 오프닝 처리 대기 중" at bounding box center [649, 168] width 907 height 34
click at [926, 177] on div "y2mate.com - 인간극장 오프닝 처리 대기 중" at bounding box center [649, 168] width 907 height 34
drag, startPoint x: 412, startPoint y: 170, endPoint x: 202, endPoint y: 161, distance: 210.2
click at [202, 161] on div "y2mate.com - 인간극장 오프닝 처리 대기 중" at bounding box center [649, 168] width 907 height 34
click at [308, 263] on div "y2mate.com - 인간극장 오프닝" at bounding box center [649, 272] width 907 height 34
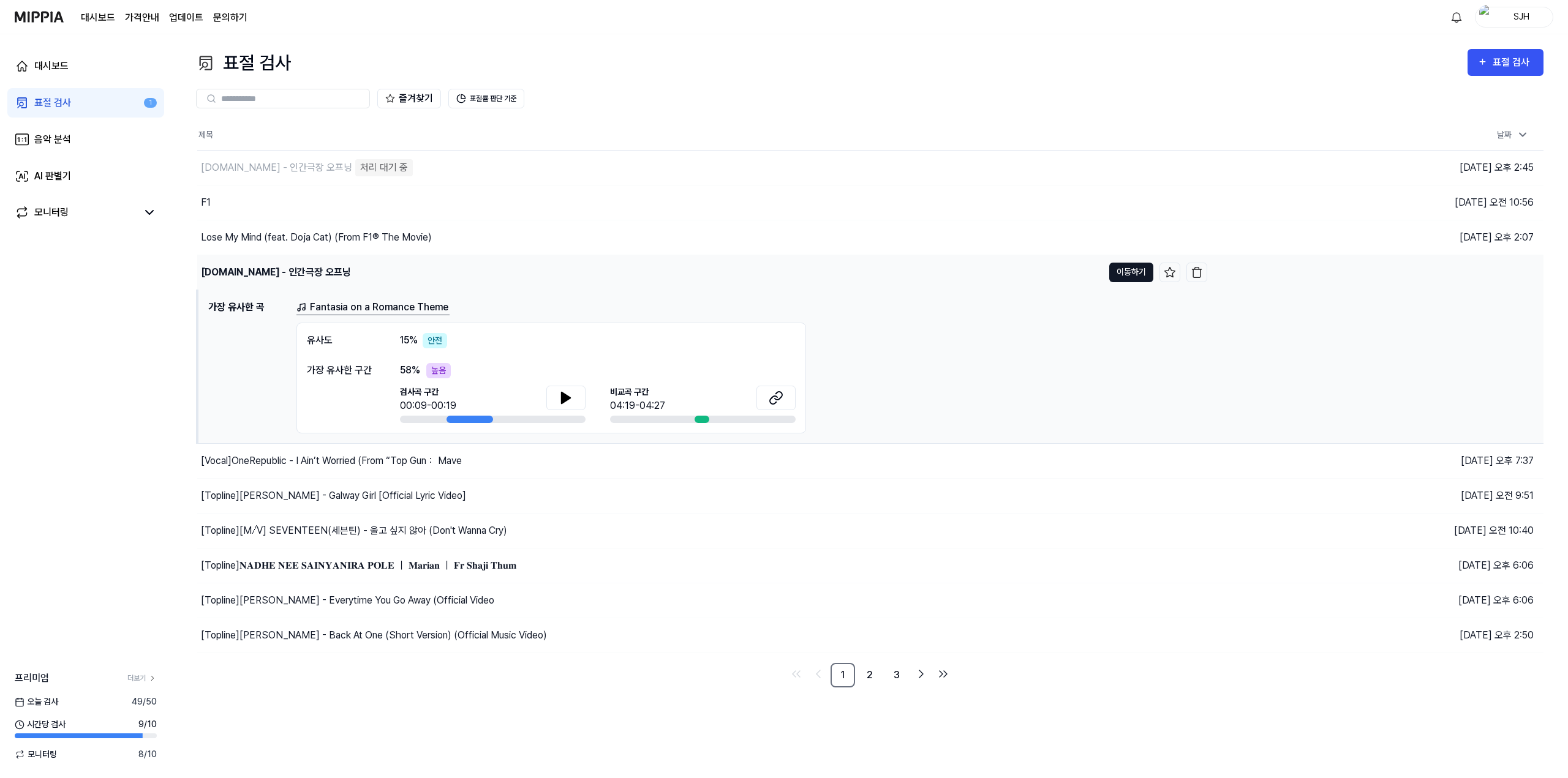
click at [1127, 272] on button "이동하기" at bounding box center [1132, 272] width 44 height 19
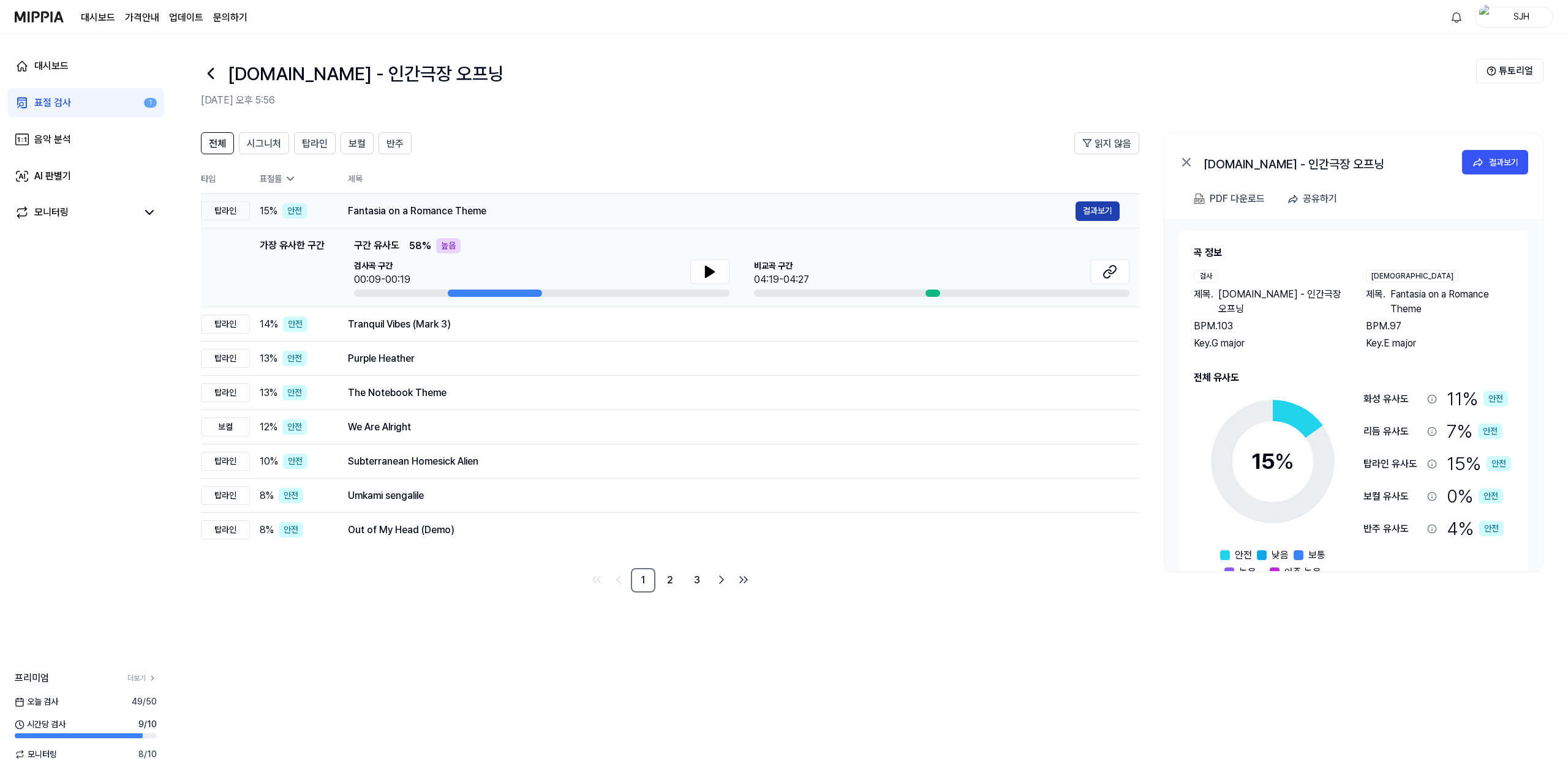
click at [1107, 216] on button "결과보기" at bounding box center [1098, 211] width 44 height 19
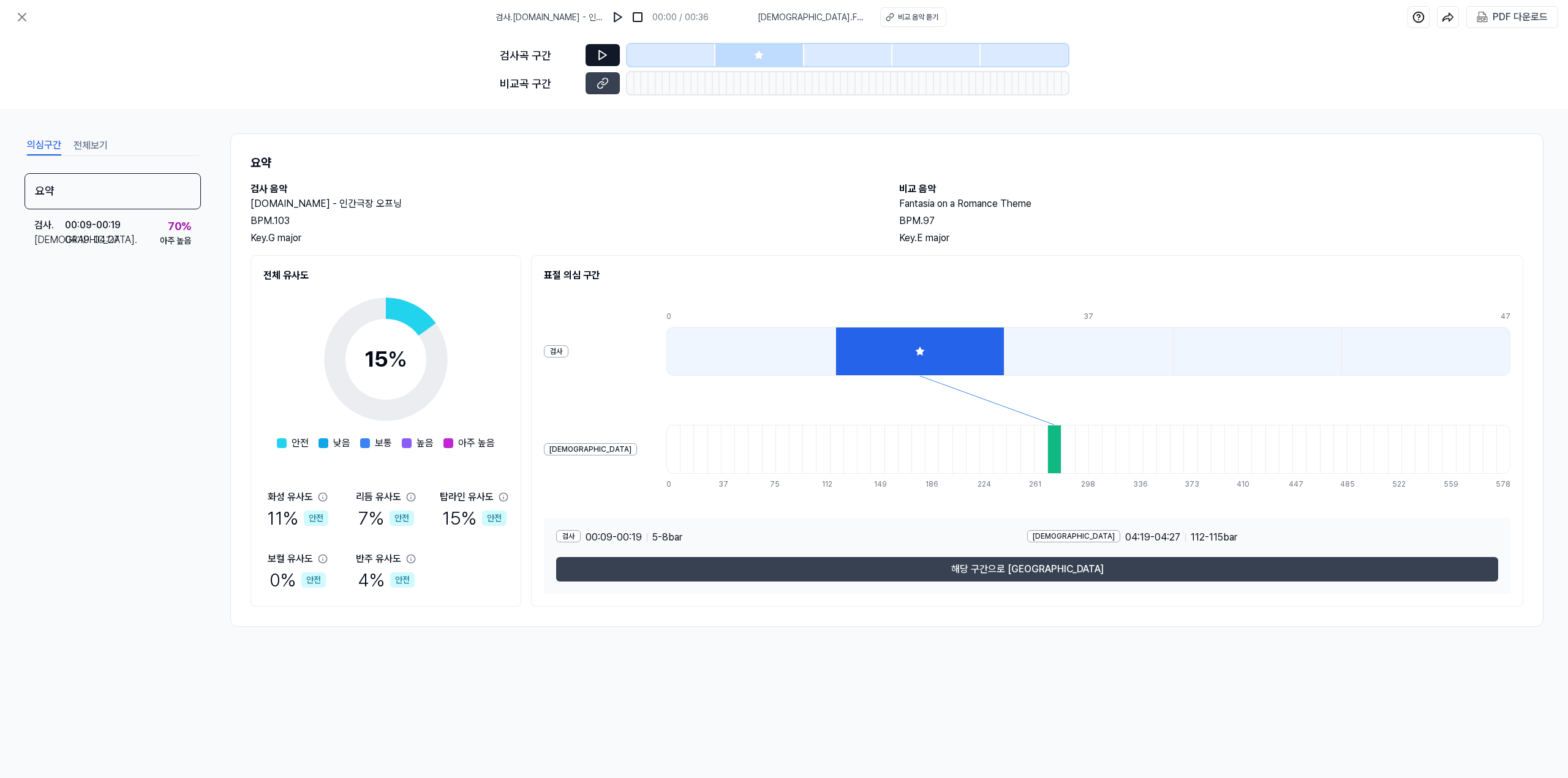
click at [608, 58] on icon at bounding box center [602, 55] width 12 height 12
click at [596, 58] on icon at bounding box center [602, 55] width 12 height 12
click at [620, 16] on img at bounding box center [618, 17] width 12 height 12
click at [620, 16] on img at bounding box center [619, 17] width 12 height 12
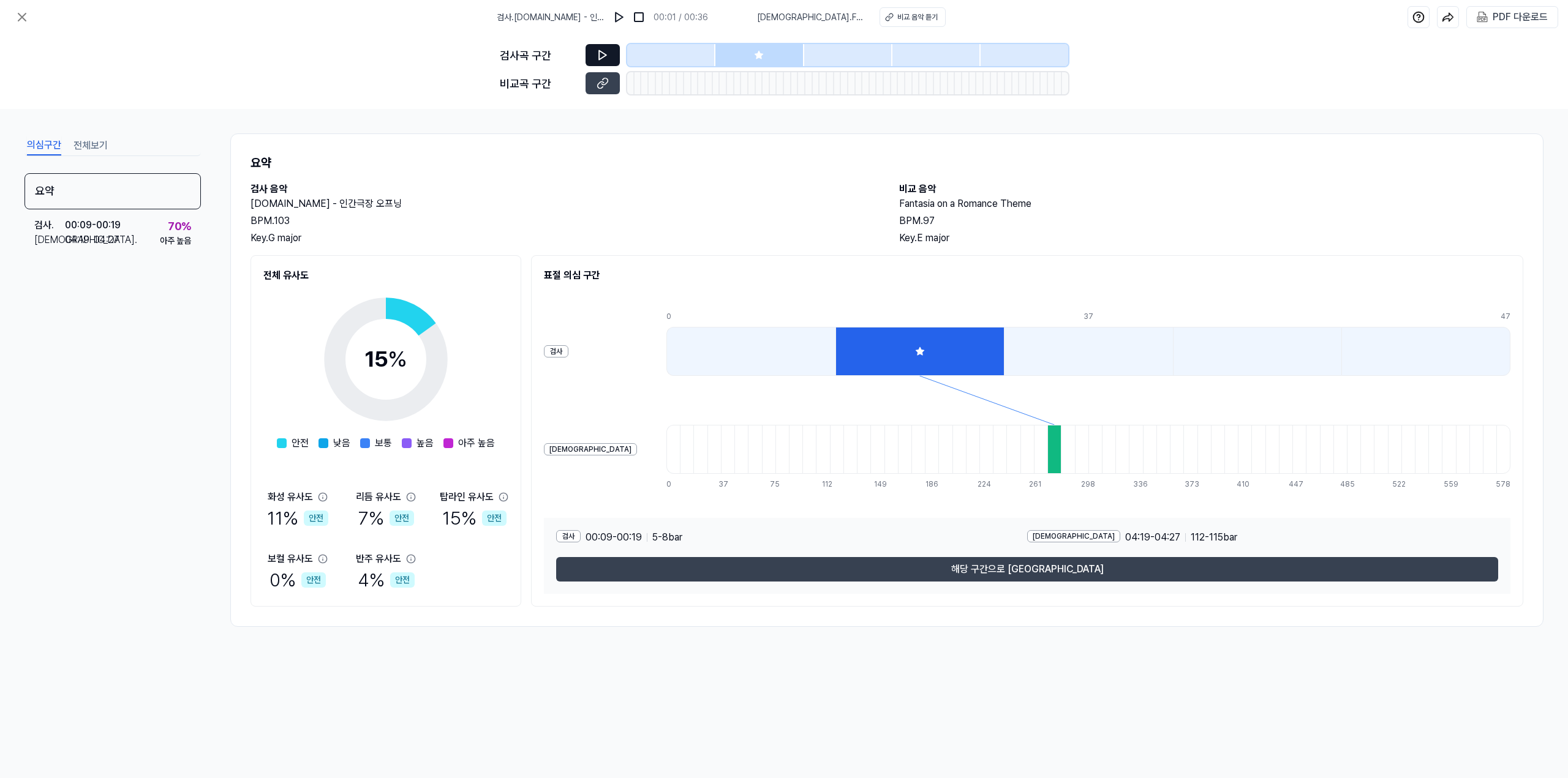
click at [603, 56] on icon at bounding box center [602, 55] width 12 height 12
click at [611, 17] on button at bounding box center [619, 17] width 20 height 19
click at [617, 16] on img at bounding box center [619, 17] width 12 height 12
click at [605, 51] on icon at bounding box center [602, 55] width 12 height 12
click at [611, 53] on button at bounding box center [602, 55] width 34 height 22
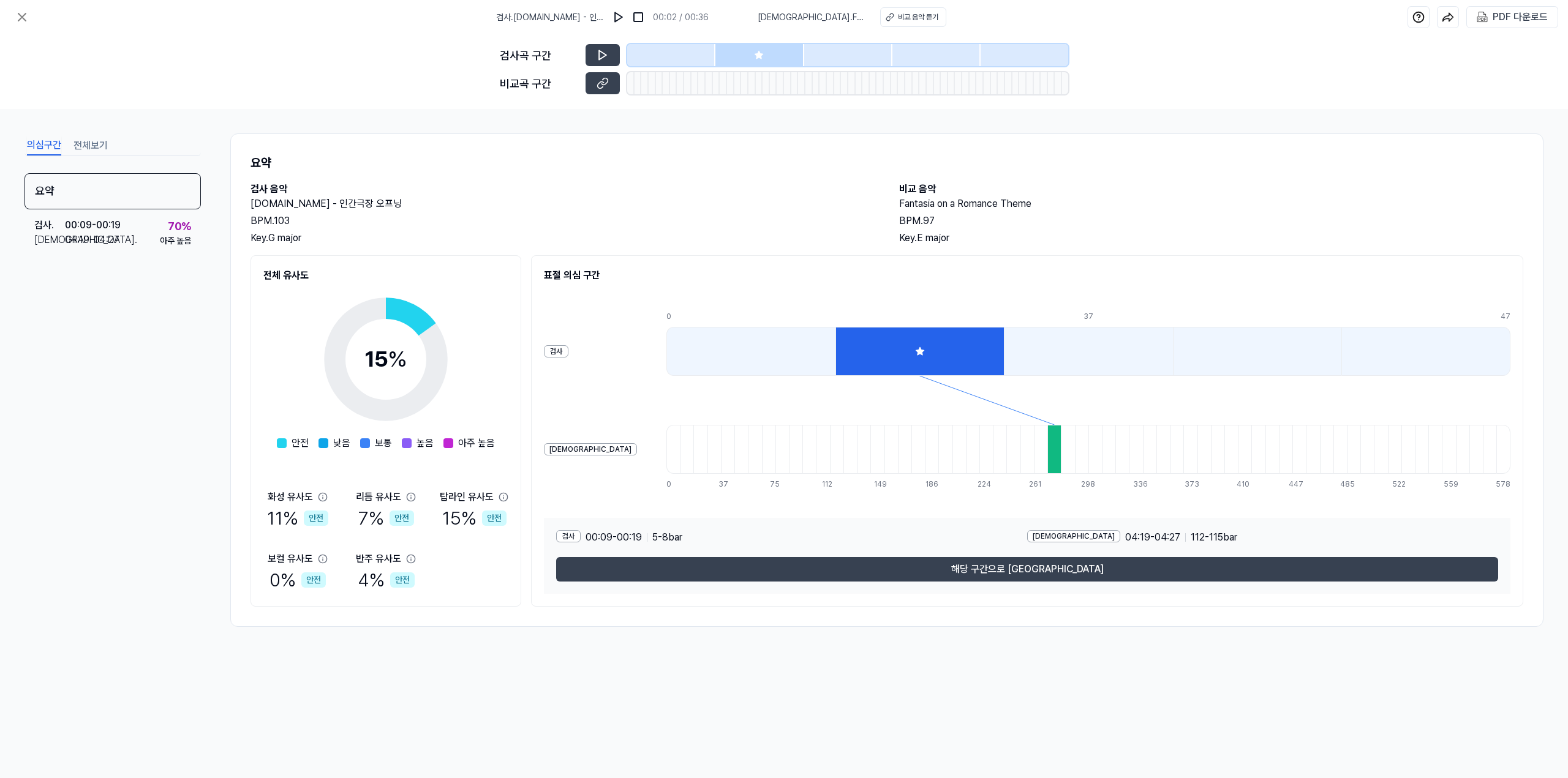
click at [643, 54] on div at bounding box center [672, 55] width 88 height 22
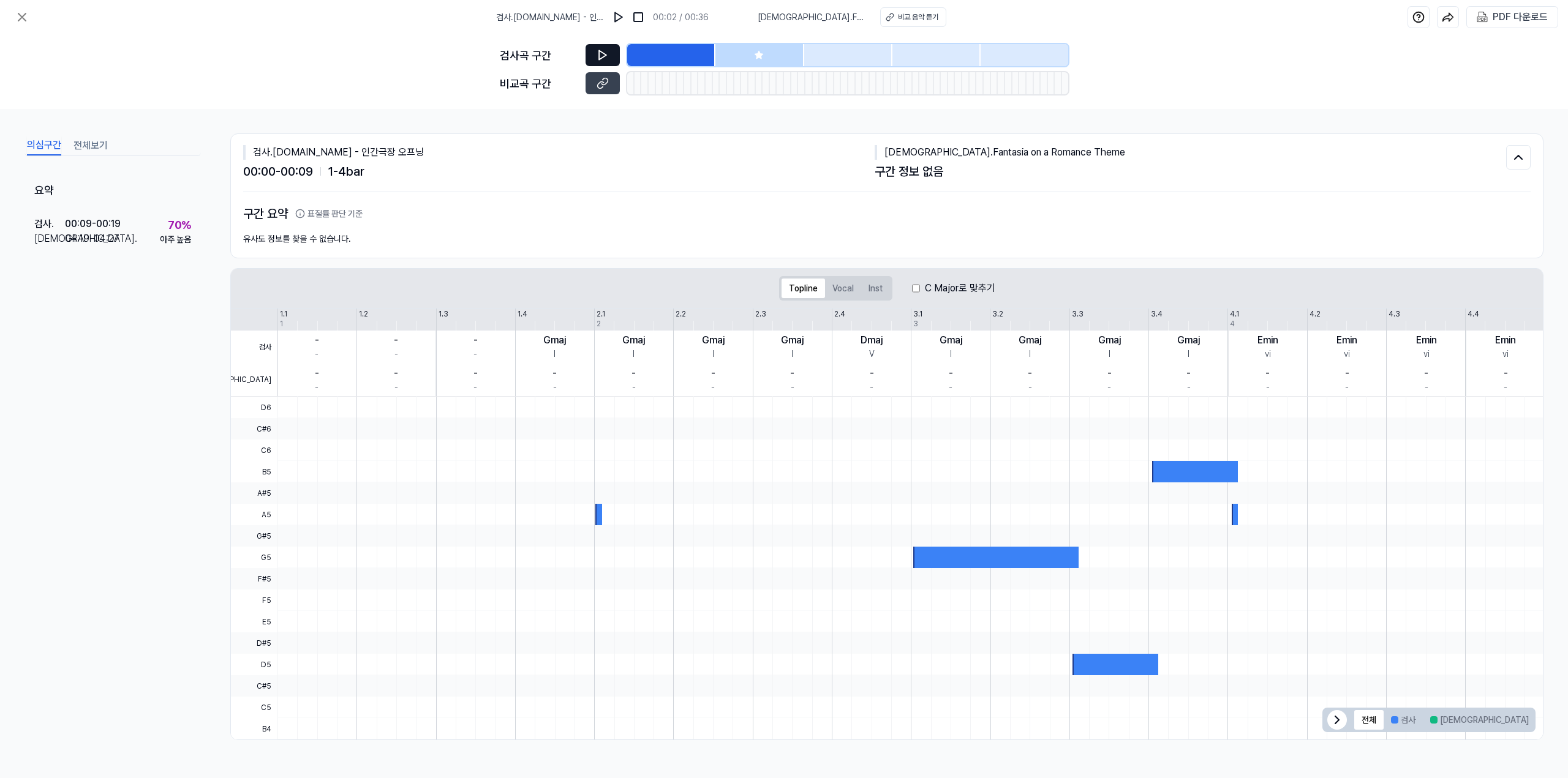
click at [608, 57] on icon at bounding box center [602, 55] width 12 height 12
click at [607, 57] on icon at bounding box center [602, 55] width 12 height 12
click at [719, 62] on div at bounding box center [760, 55] width 88 height 22
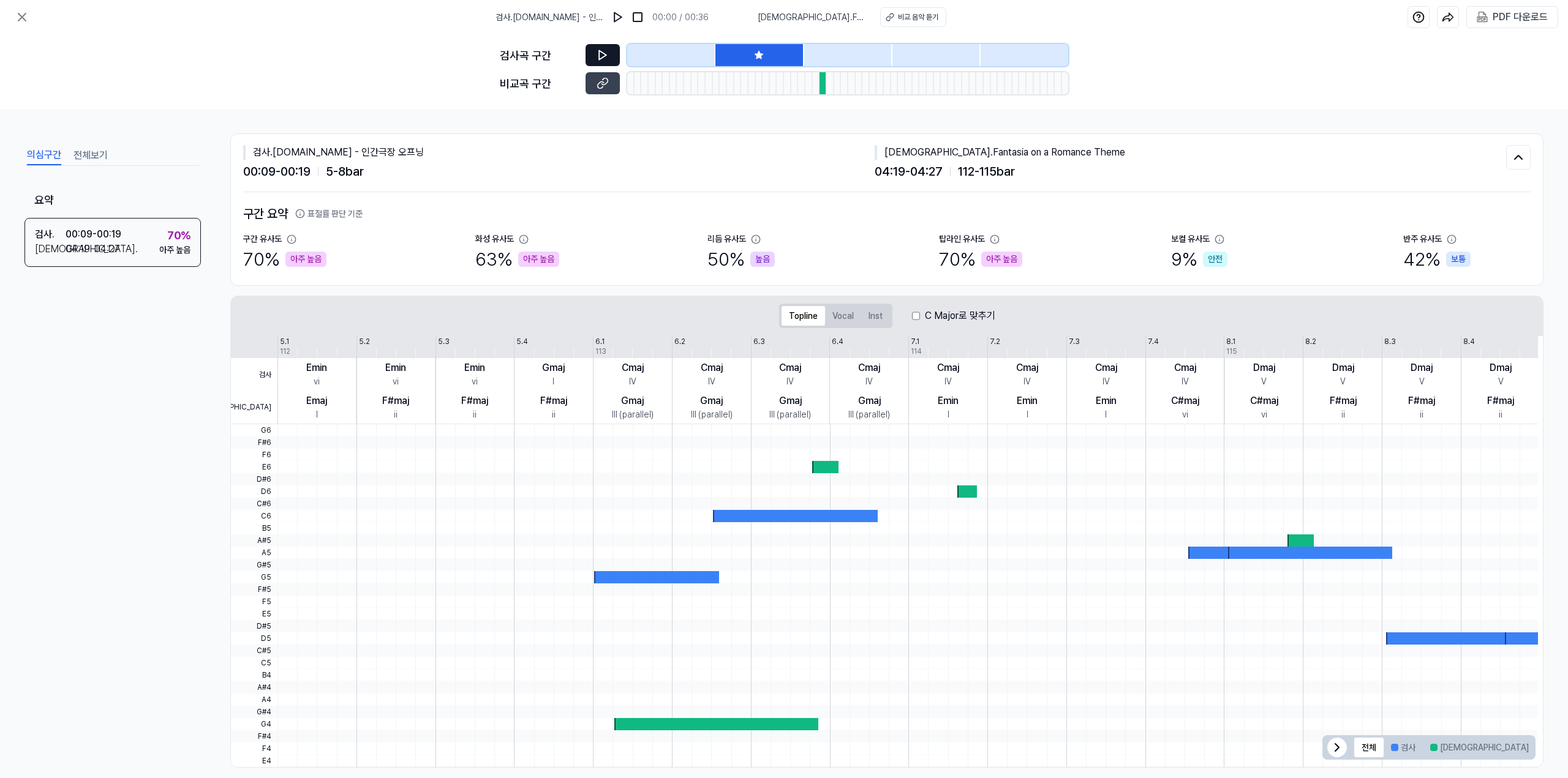
click at [588, 51] on button at bounding box center [602, 55] width 34 height 22
click at [606, 53] on icon at bounding box center [602, 55] width 12 height 12
click at [607, 54] on icon at bounding box center [602, 55] width 12 height 12
click at [850, 62] on div at bounding box center [849, 55] width 88 height 22
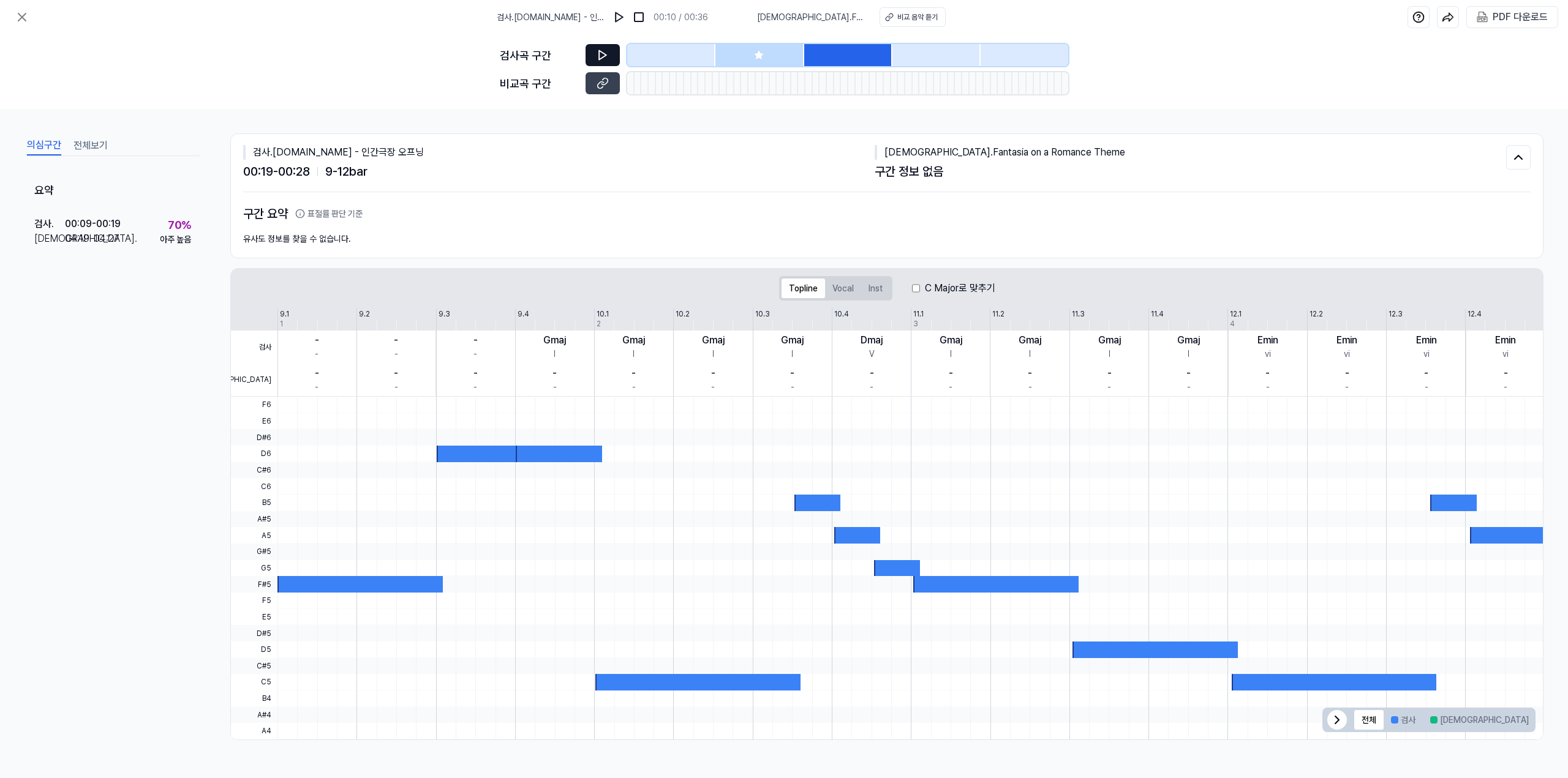
click at [594, 52] on button at bounding box center [602, 55] width 34 height 22
click at [600, 52] on icon at bounding box center [602, 55] width 12 height 12
click at [606, 55] on icon at bounding box center [602, 55] width 12 height 12
click at [691, 55] on div at bounding box center [672, 55] width 88 height 22
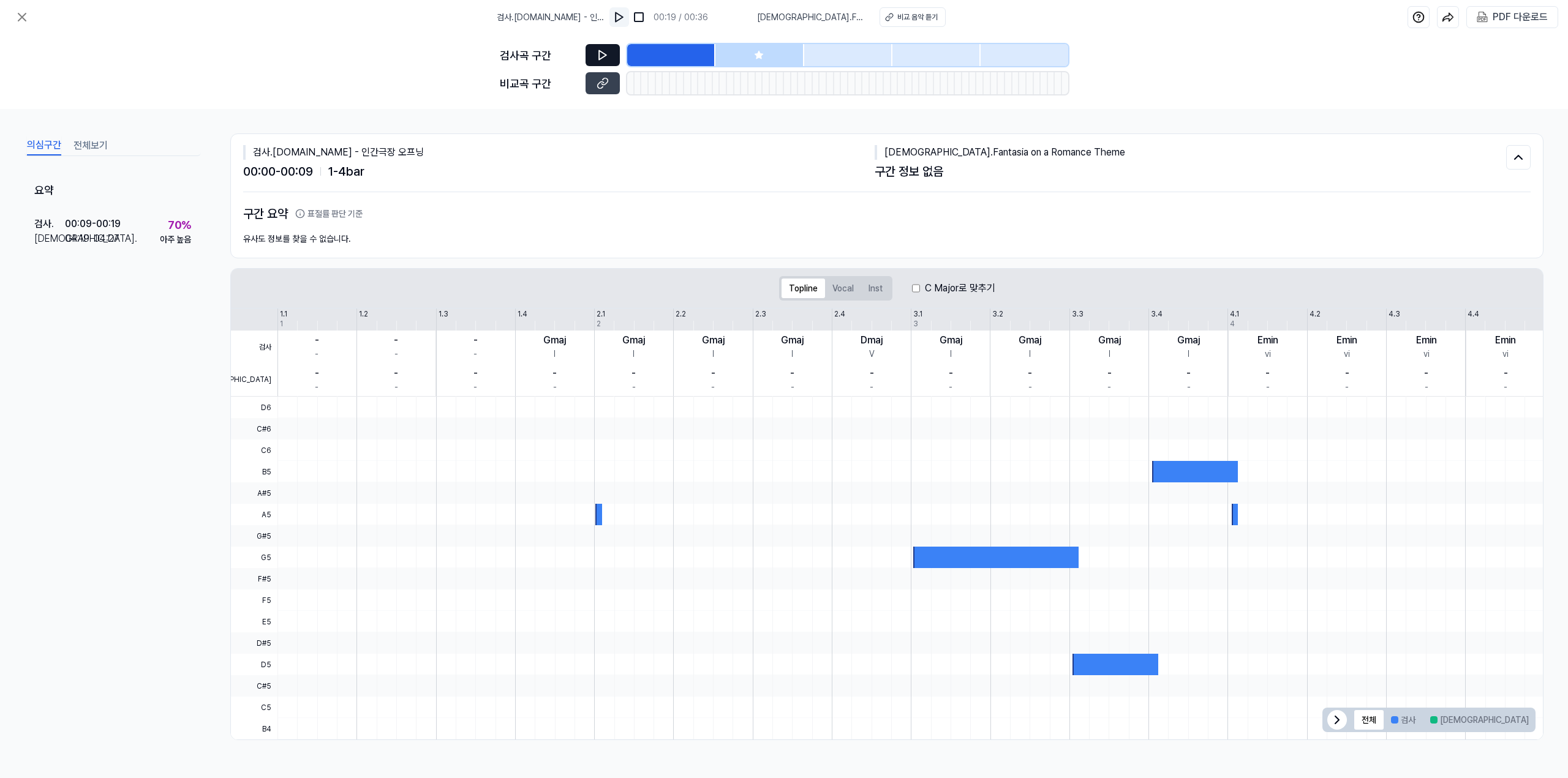
click at [618, 13] on img at bounding box center [619, 17] width 12 height 12
click at [1039, 63] on div at bounding box center [1024, 55] width 88 height 22
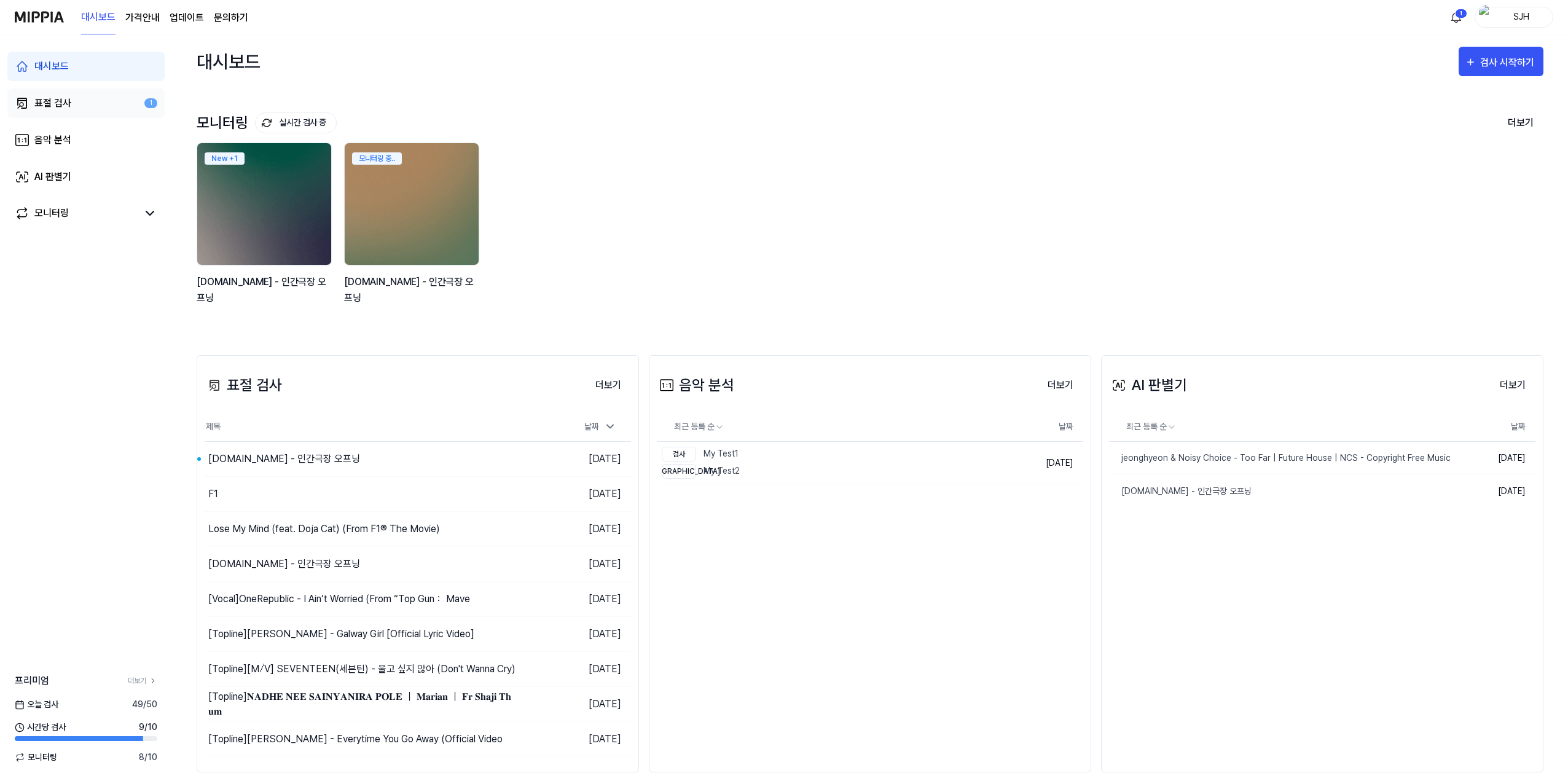
click at [104, 100] on link "표절 검사 1" at bounding box center [85, 103] width 157 height 29
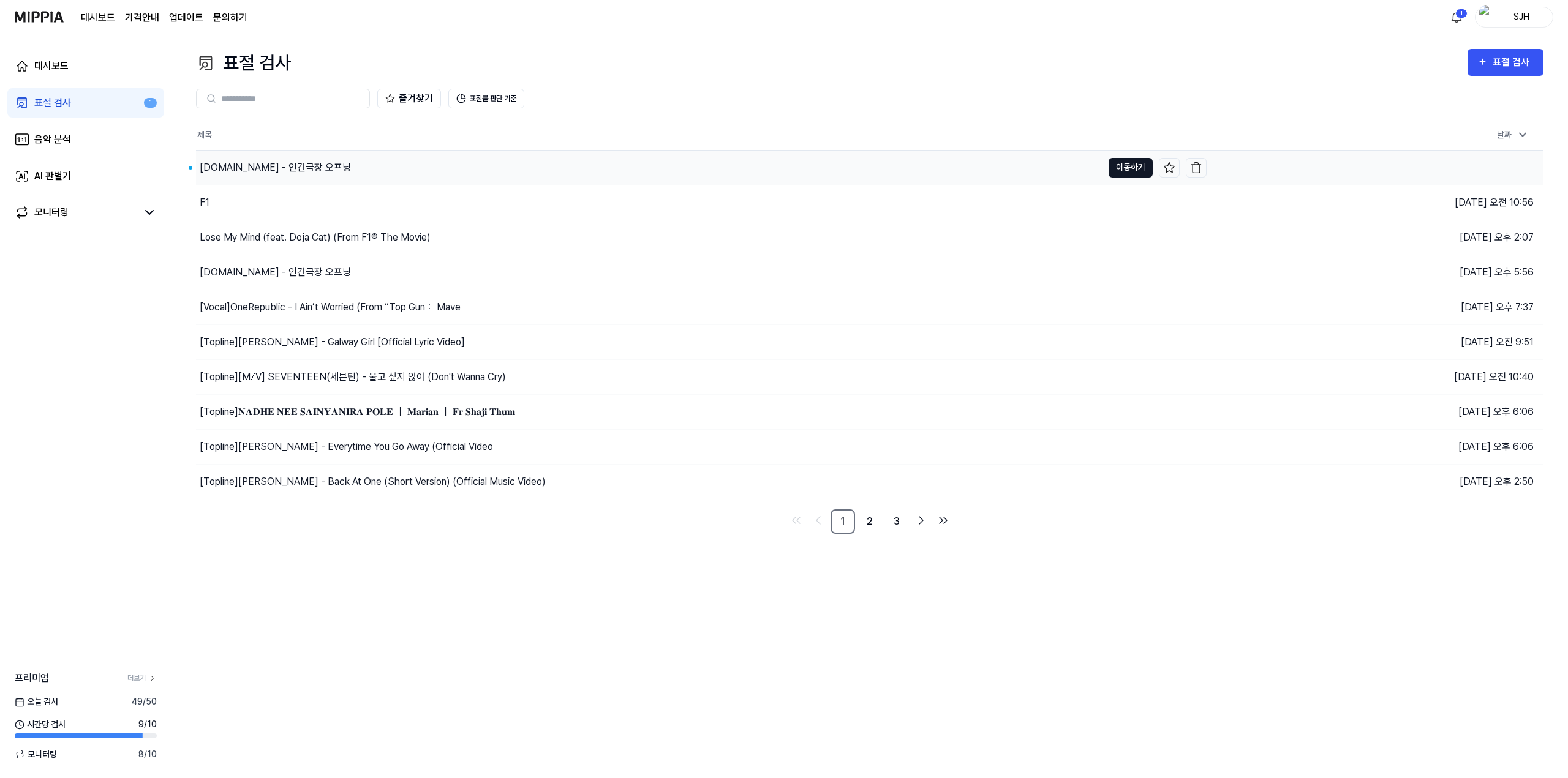
click at [1126, 162] on button "이동하기" at bounding box center [1131, 168] width 44 height 19
